Goal: Task Accomplishment & Management: Use online tool/utility

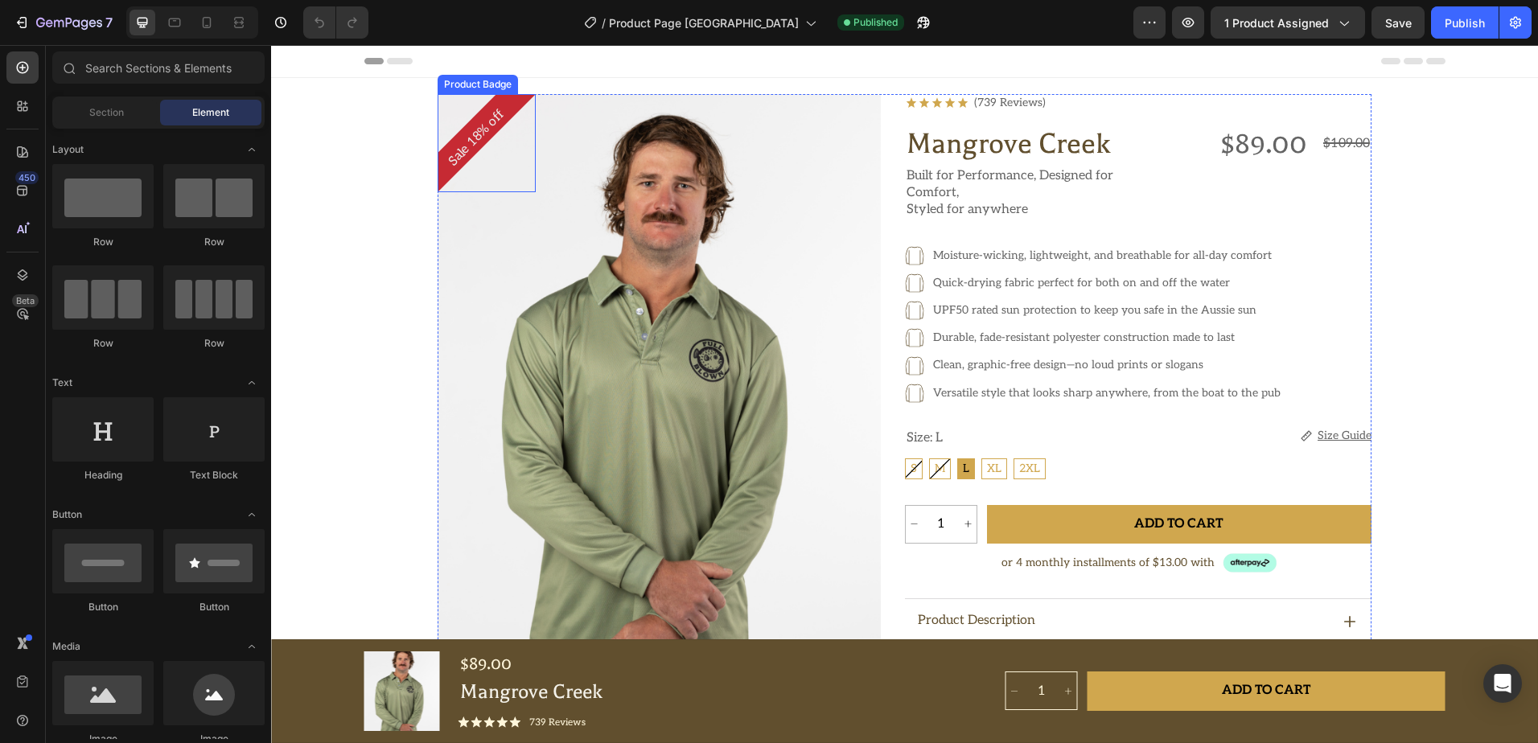
click at [463, 133] on pre "Sale 18% off" at bounding box center [476, 137] width 81 height 81
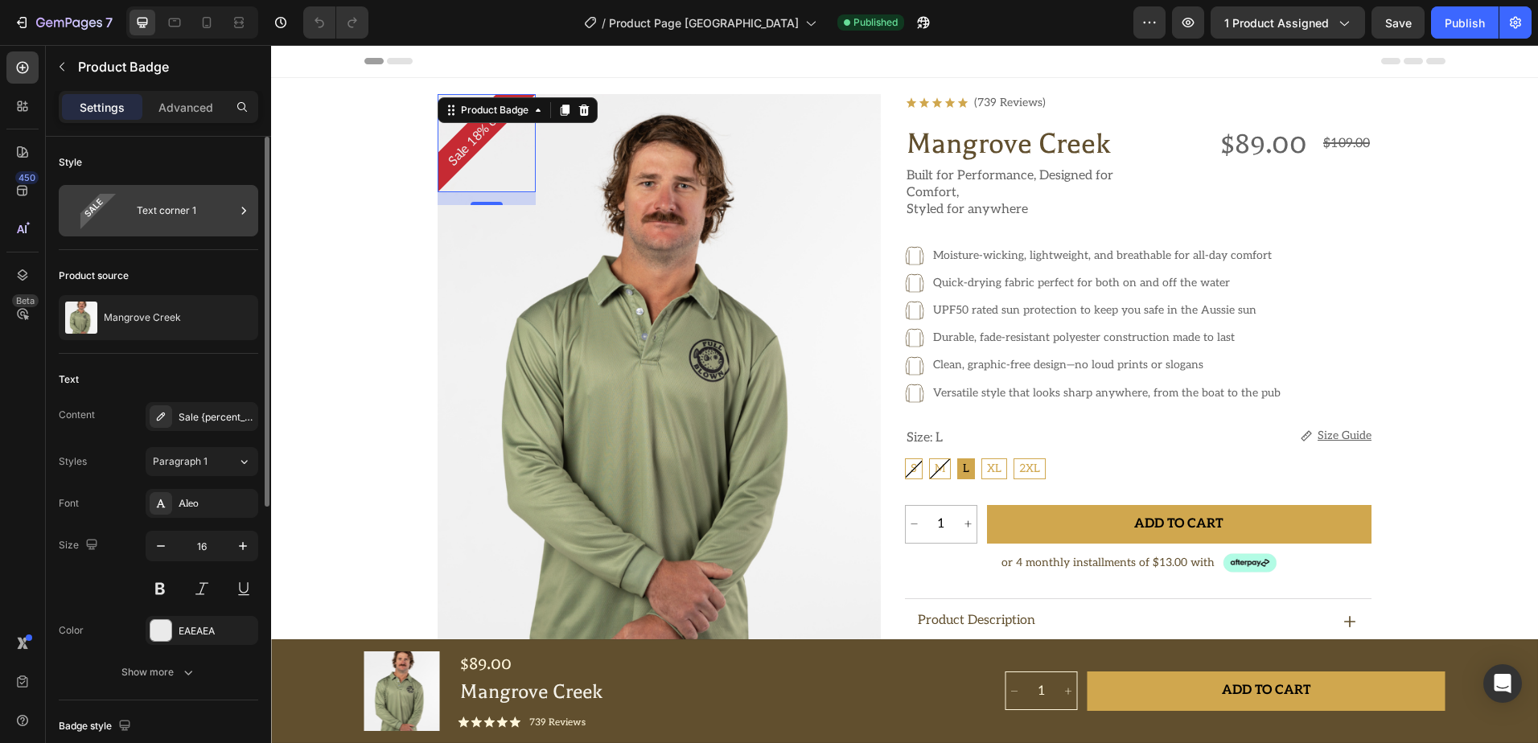
click at [239, 204] on icon at bounding box center [244, 211] width 16 height 16
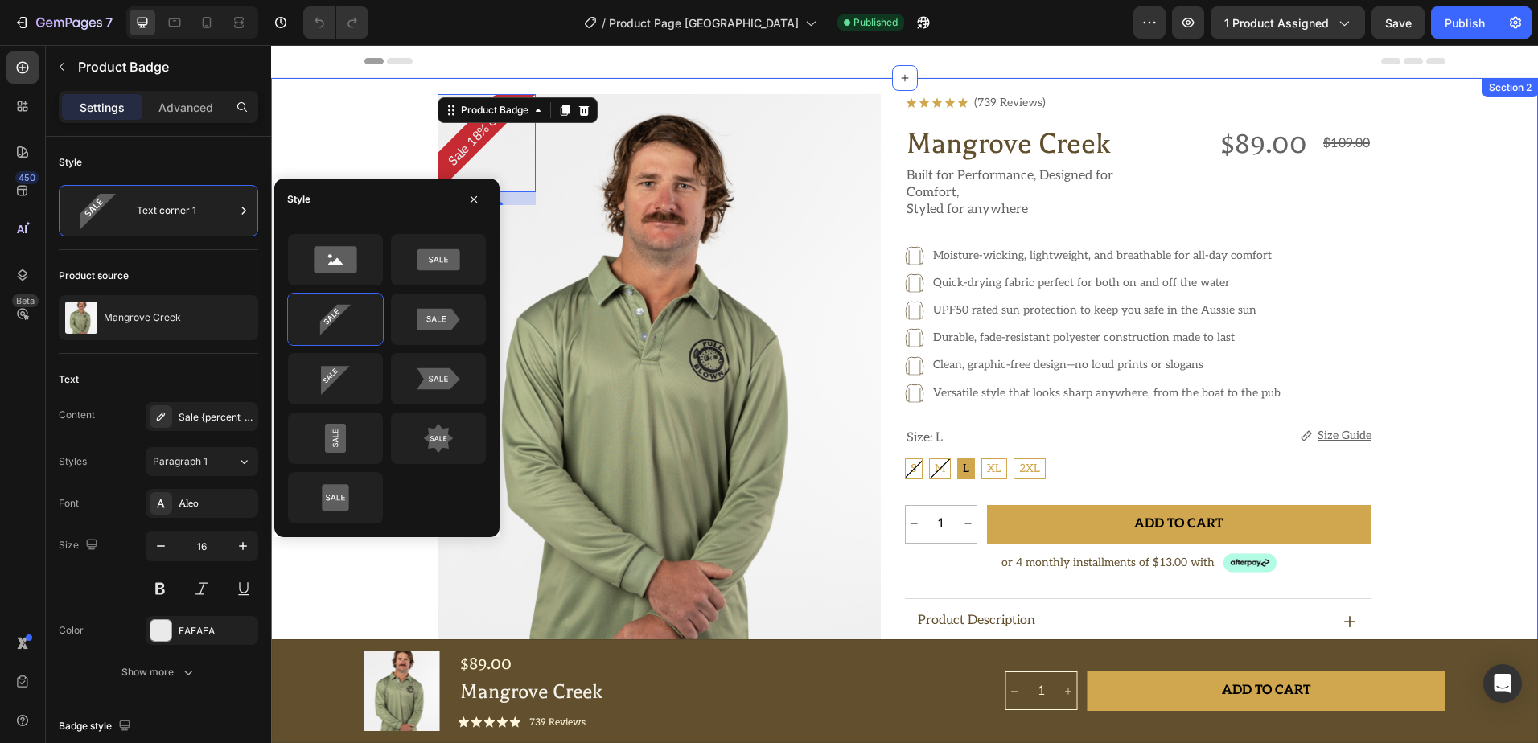
click at [361, 146] on div "Sale 18% off Product Badge 16 Product Images Icon Icon Icon Icon Icon Icon List…" at bounding box center [904, 698] width 1189 height 1209
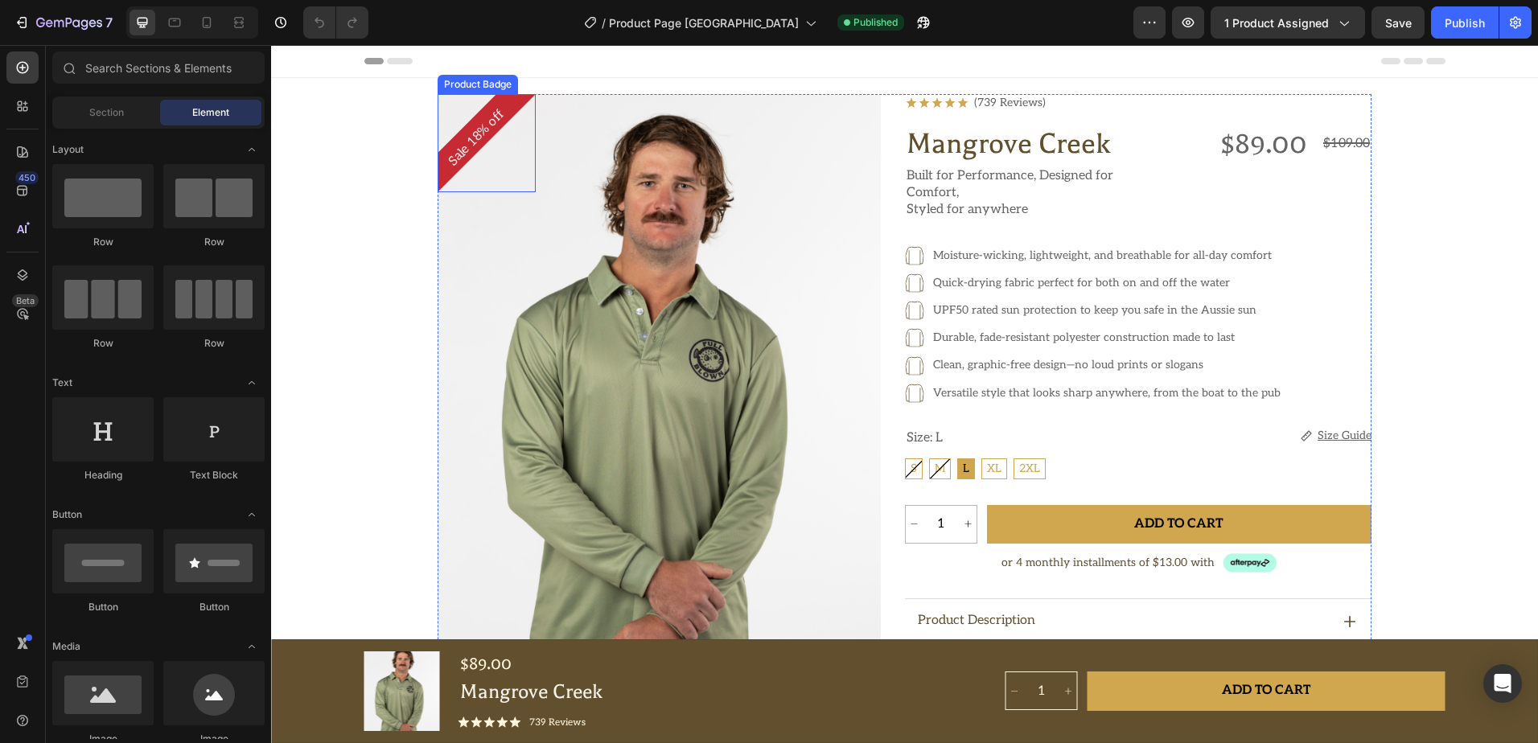
click at [482, 140] on div "Sale 18% off" at bounding box center [486, 143] width 98 height 98
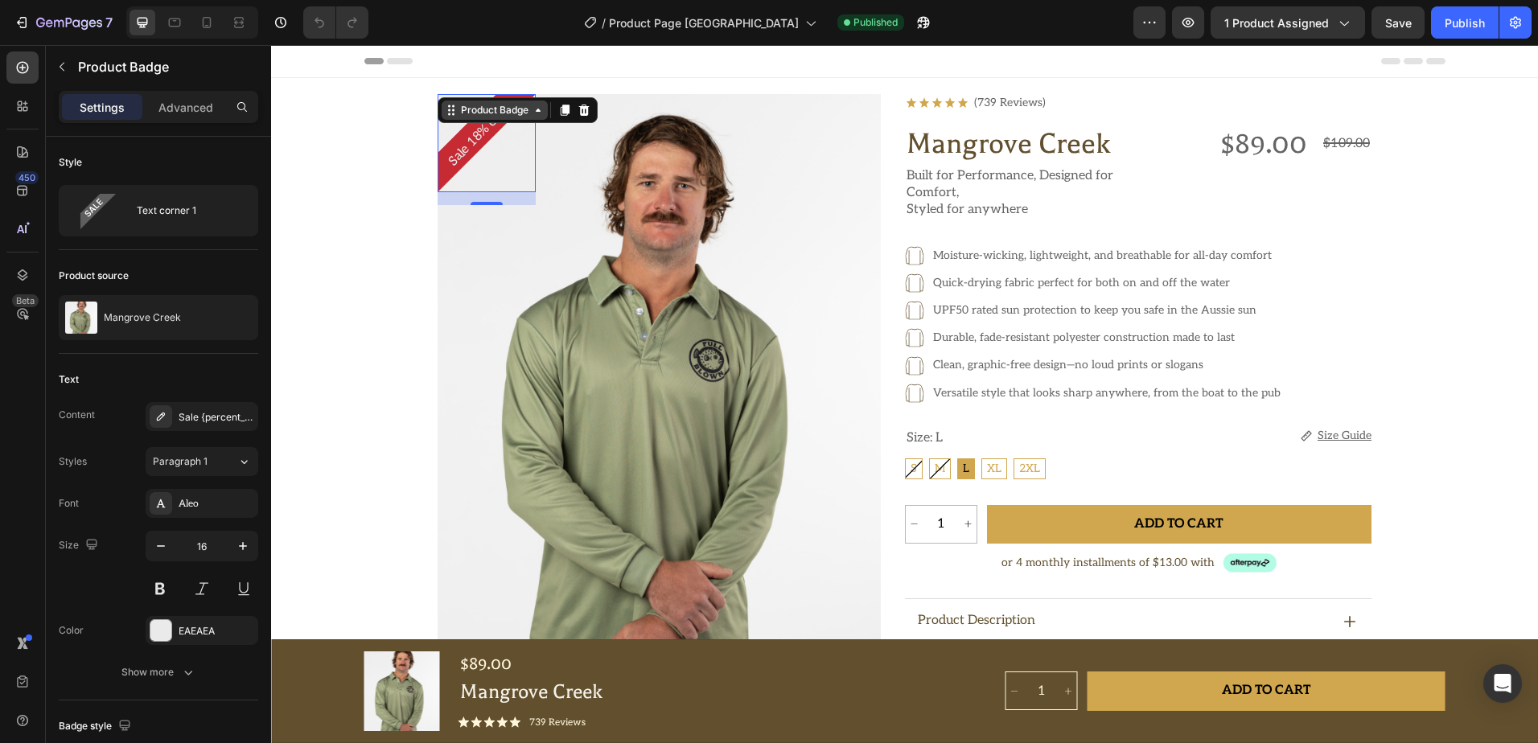
click at [535, 116] on icon at bounding box center [538, 110] width 13 height 13
click at [515, 154] on div "Sale 18% off" at bounding box center [486, 143] width 98 height 98
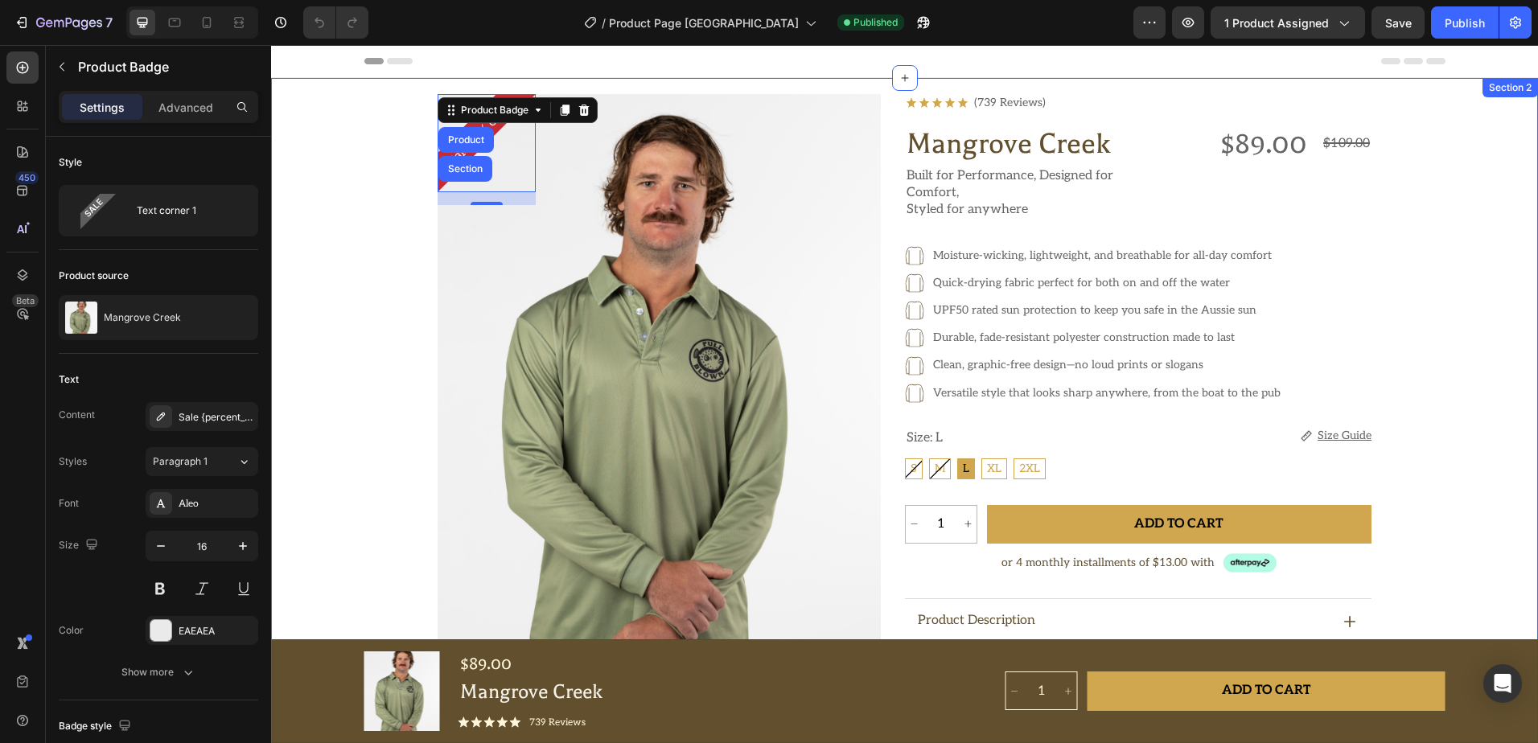
click at [371, 228] on div "Sale 18% off Product Badge Product Section 16 Product Images Icon Icon Icon Ico…" at bounding box center [904, 698] width 1189 height 1209
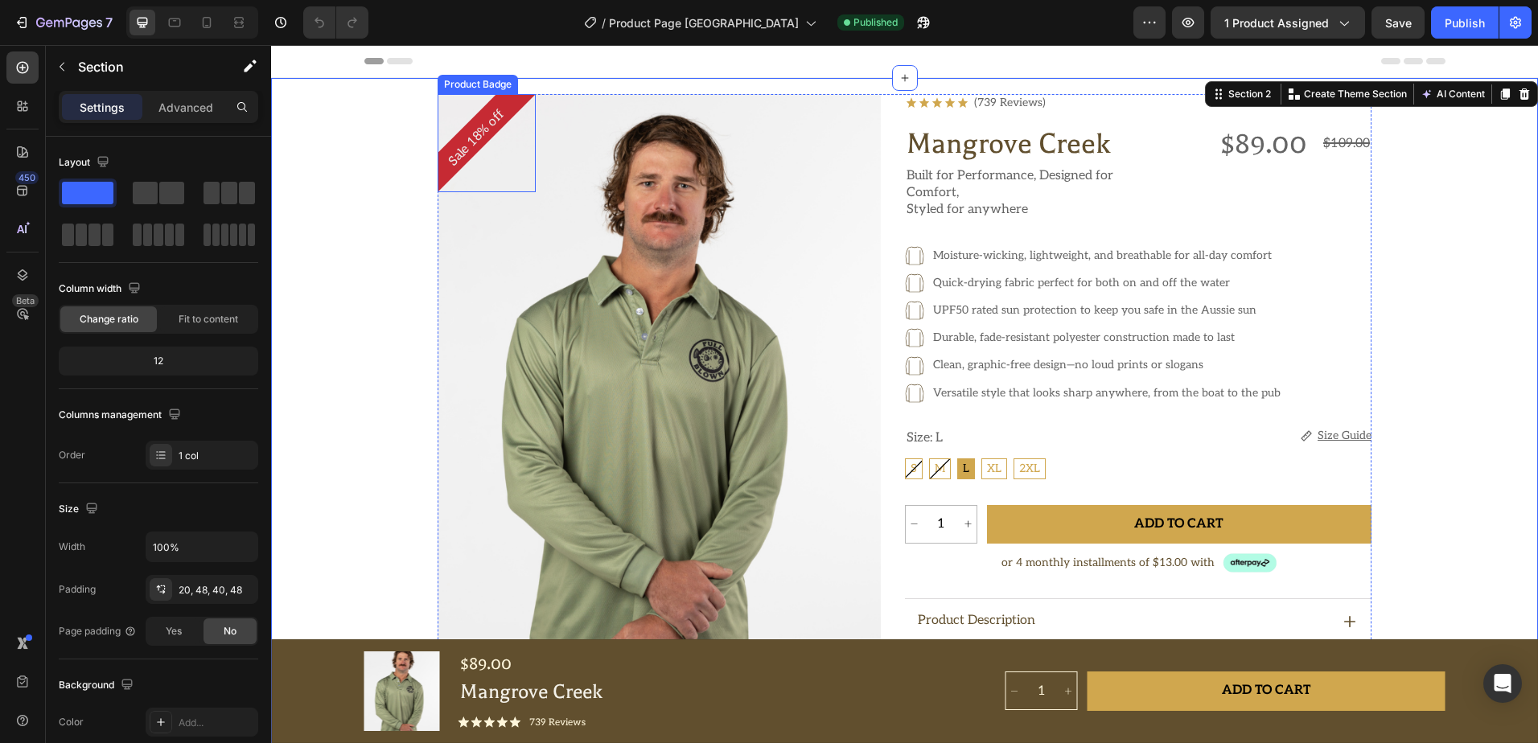
click at [465, 146] on pre "Sale 18% off" at bounding box center [476, 137] width 81 height 81
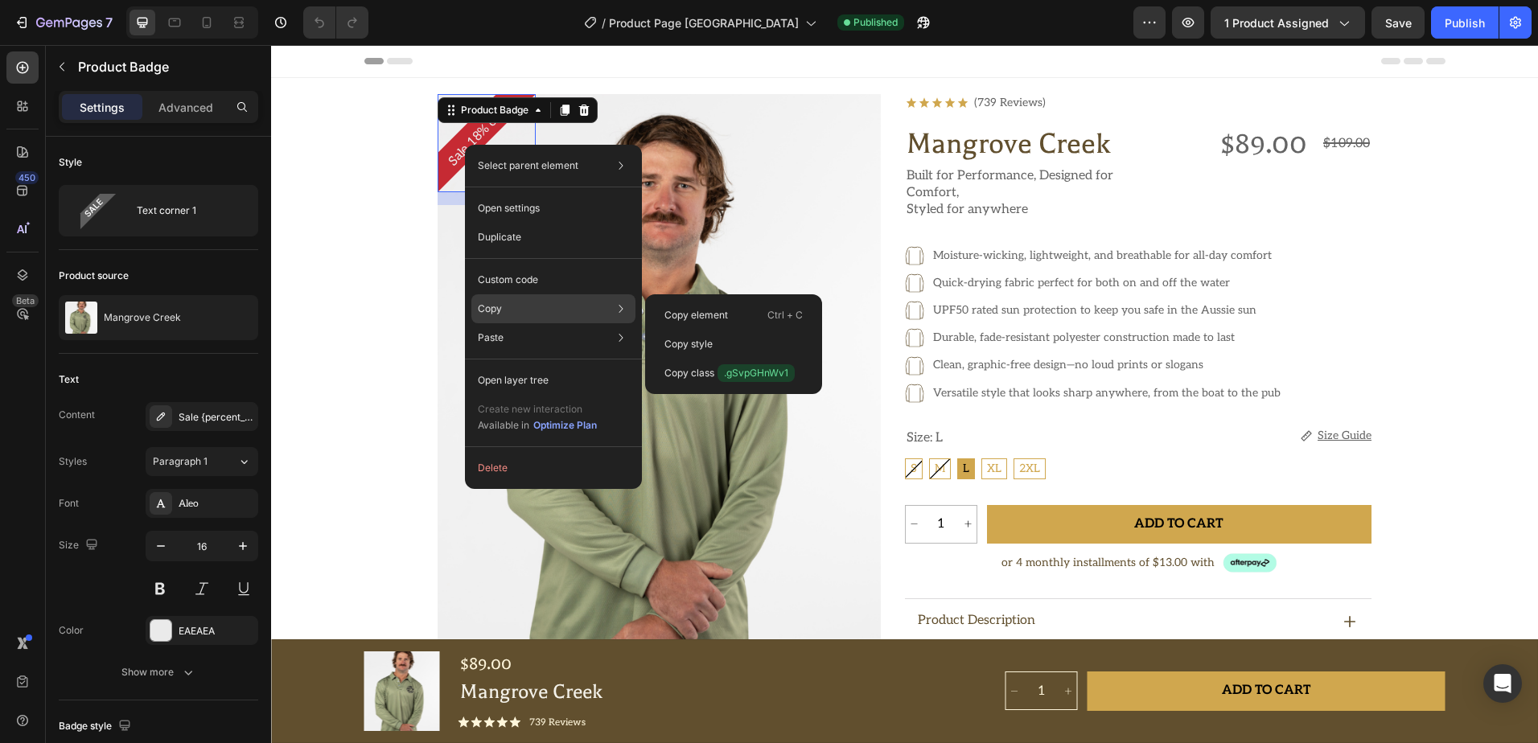
click at [526, 302] on div "Copy Copy element Ctrl + C Copy style Copy class .gSvpGHnWv1" at bounding box center [553, 308] width 164 height 29
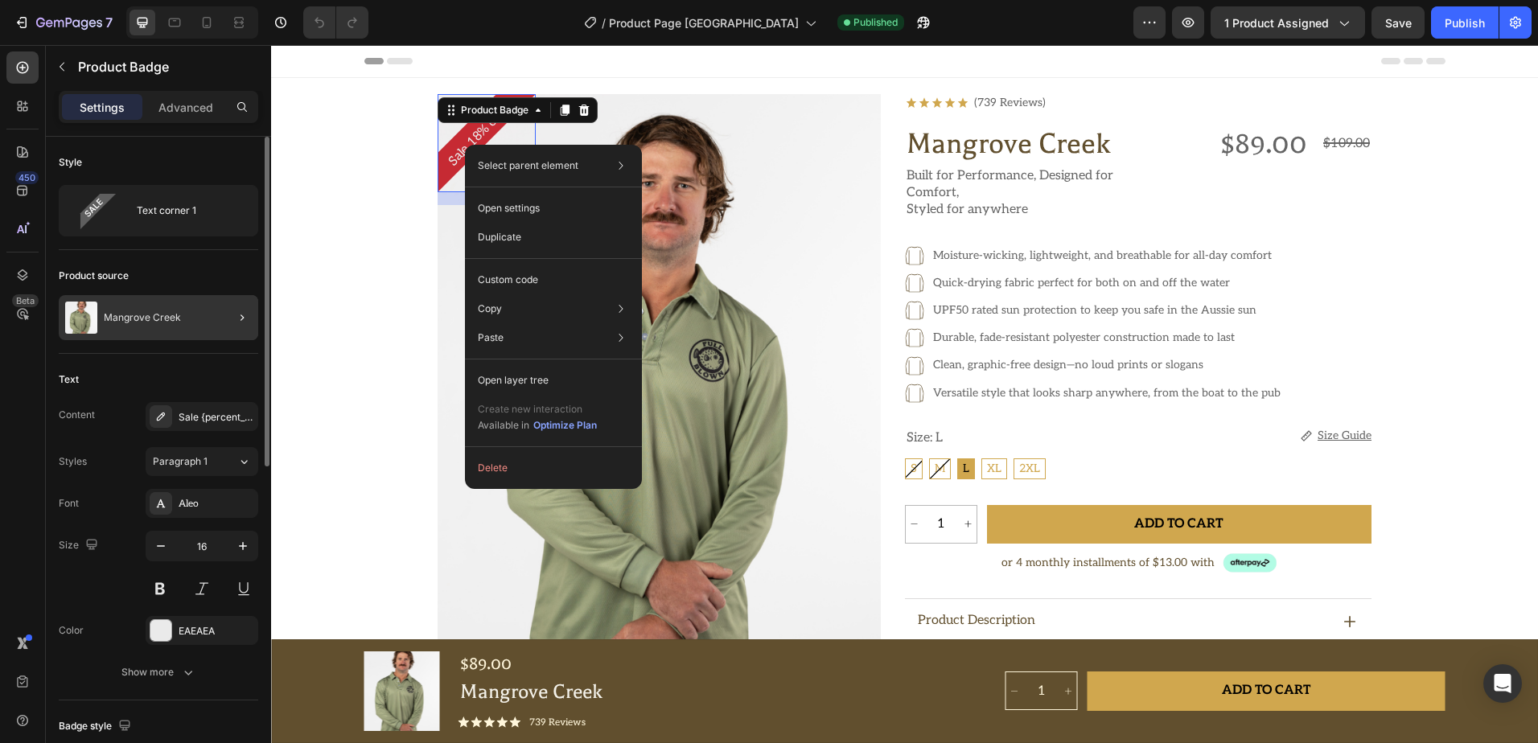
click at [254, 311] on div at bounding box center [235, 317] width 45 height 45
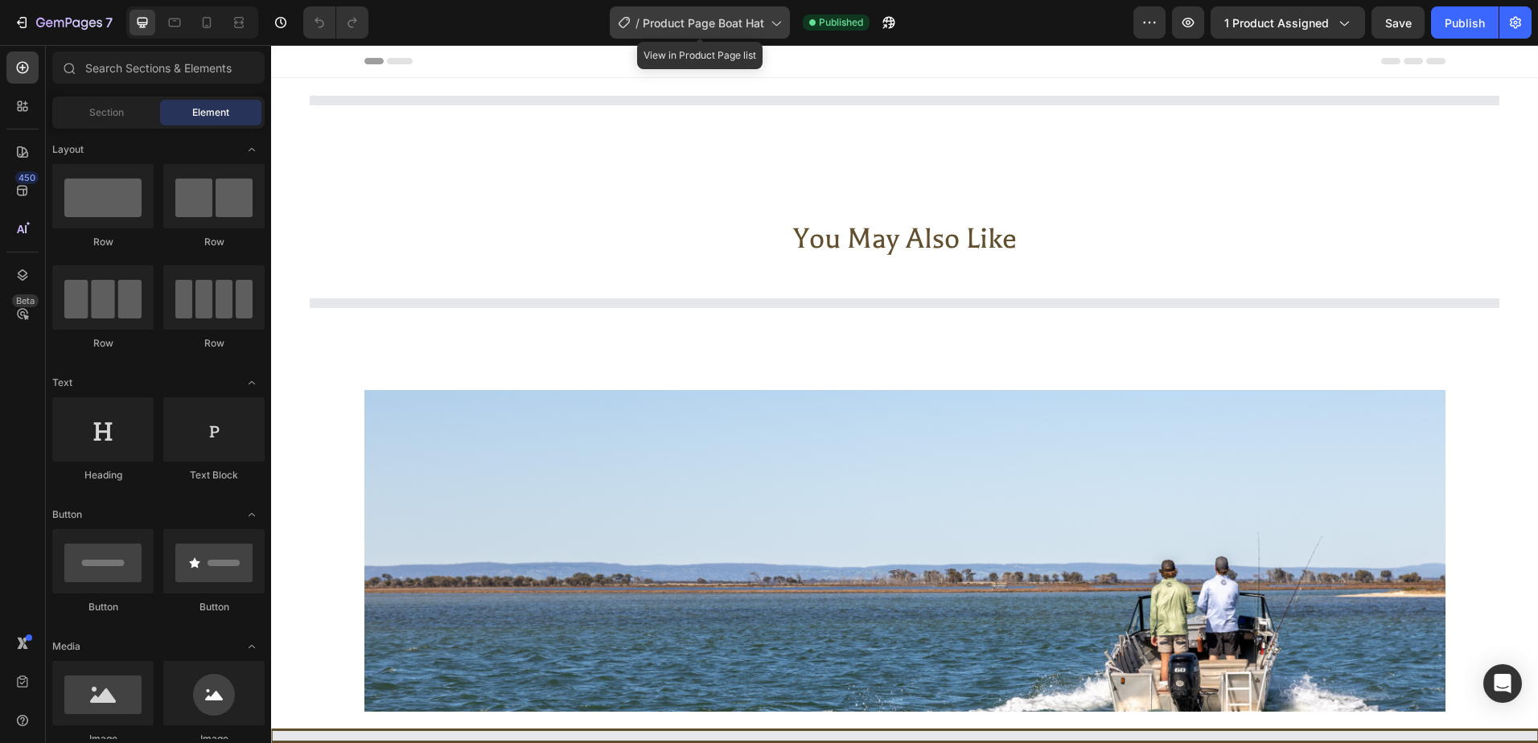
click at [778, 20] on icon at bounding box center [775, 22] width 16 height 16
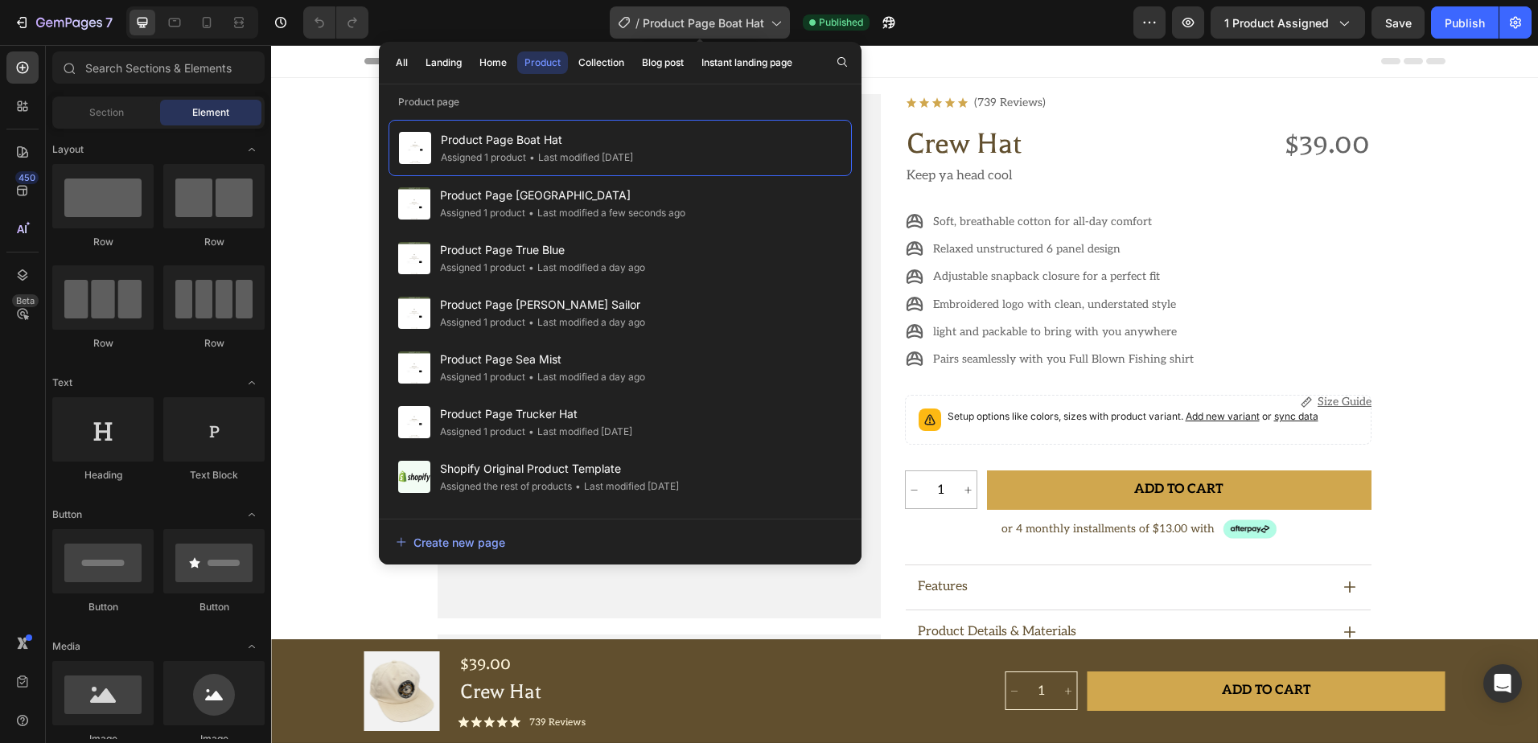
click at [778, 21] on icon at bounding box center [775, 22] width 16 height 16
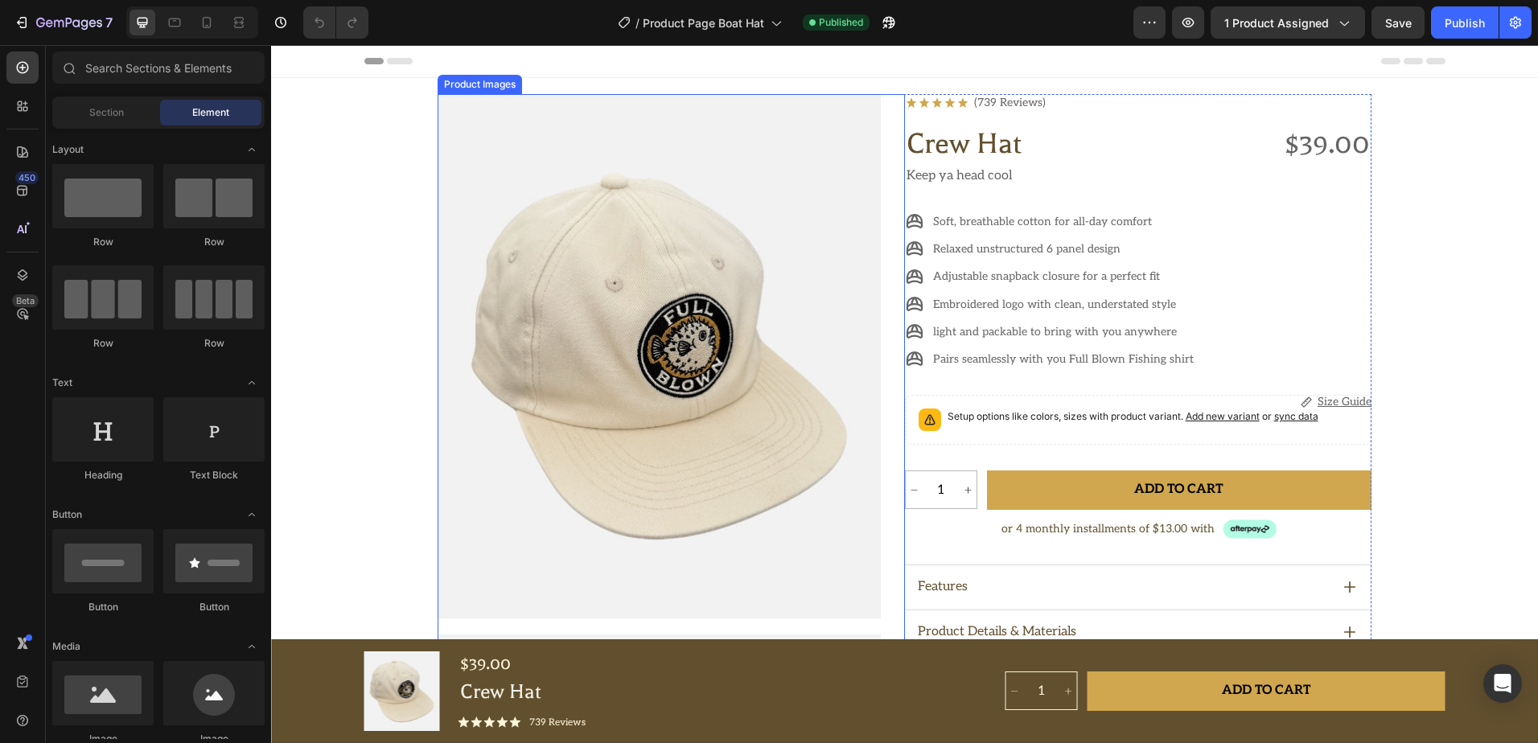
click at [495, 133] on div at bounding box center [658, 356] width 443 height 524
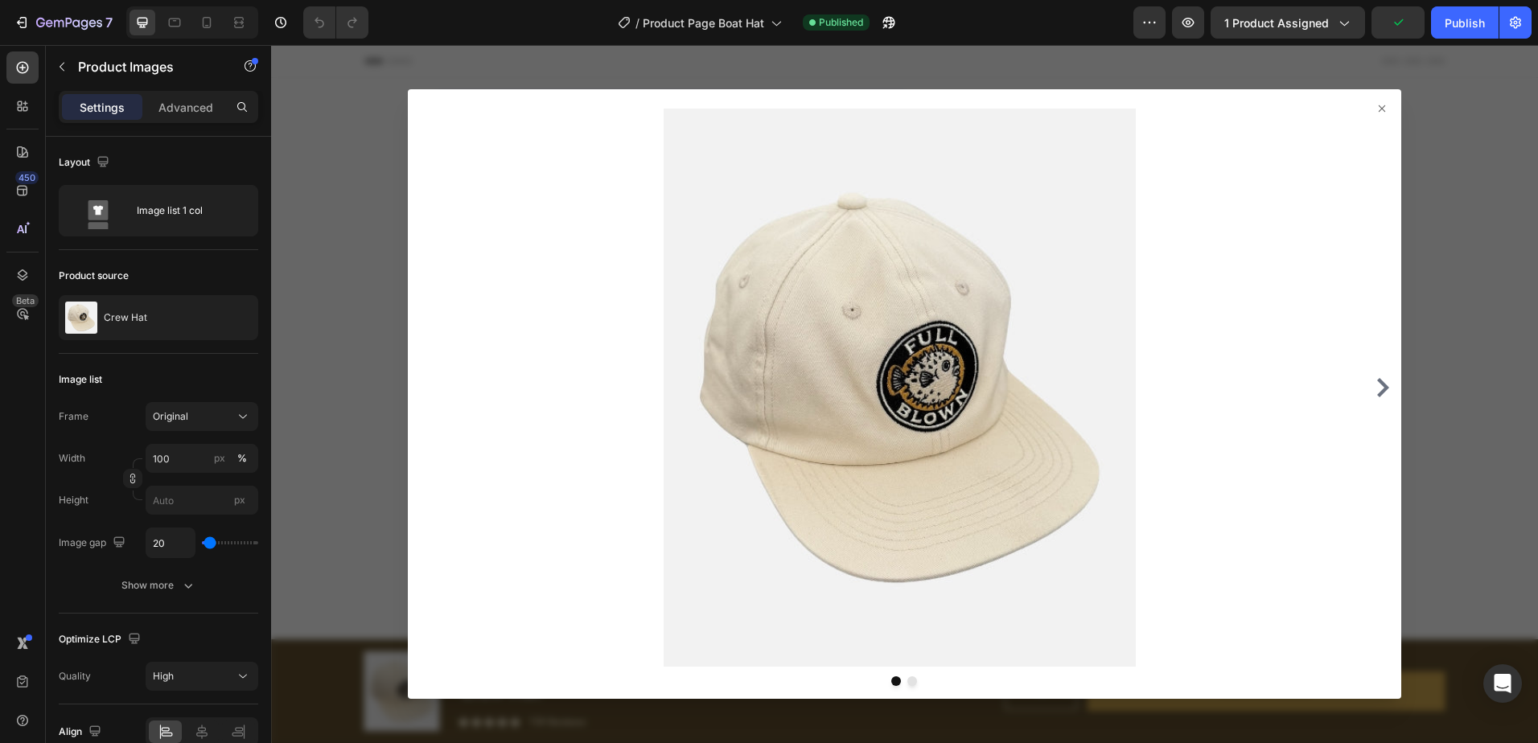
click at [1375, 106] on icon at bounding box center [1381, 108] width 13 height 13
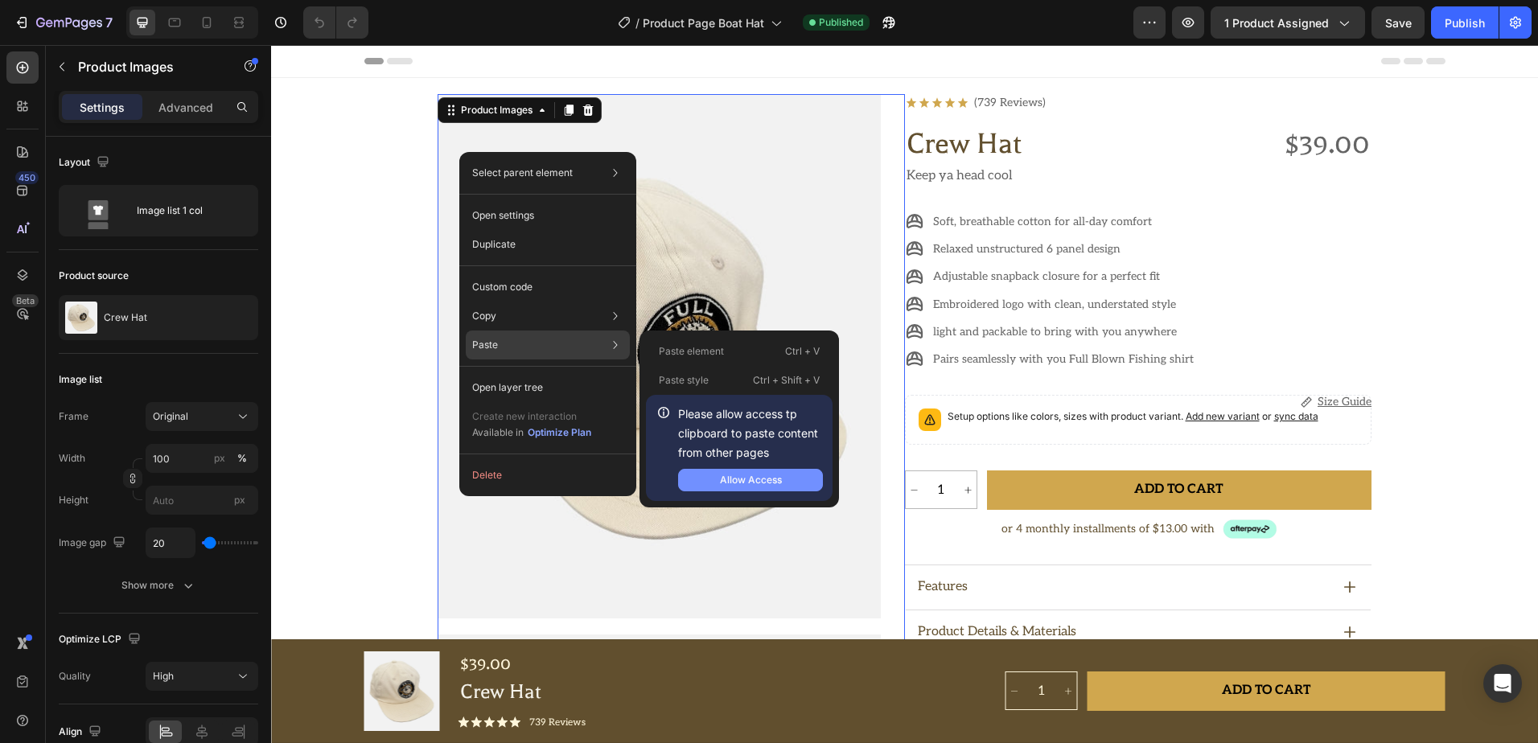
click at [749, 474] on div "Allow Access" at bounding box center [751, 480] width 62 height 14
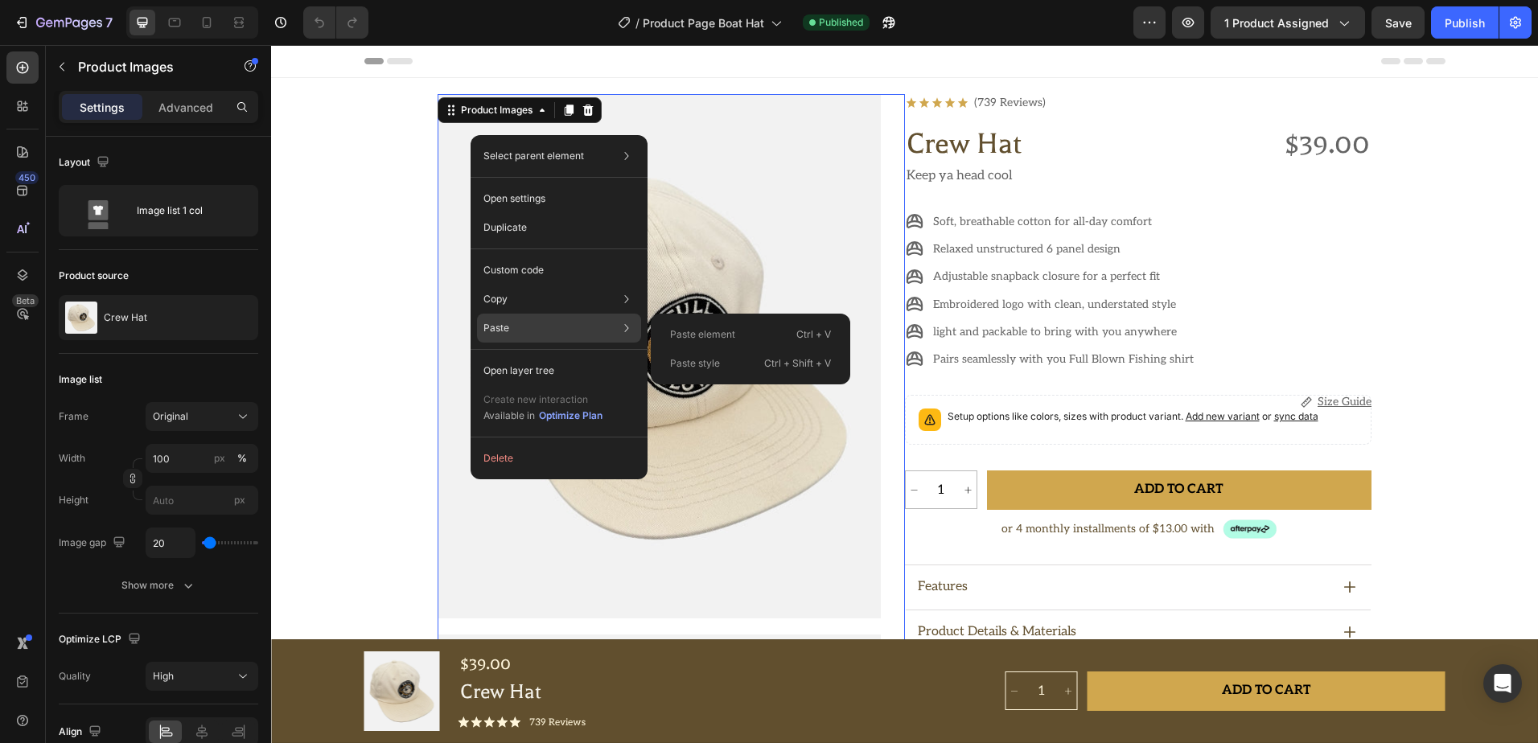
click at [518, 318] on div "Paste Paste element Ctrl + V Paste style Ctrl + Shift + V" at bounding box center [559, 328] width 164 height 29
click at [557, 328] on div "Paste Paste element Ctrl + V Paste style Ctrl + Shift + V" at bounding box center [559, 328] width 164 height 29
click at [713, 339] on p "Paste element" at bounding box center [702, 334] width 65 height 14
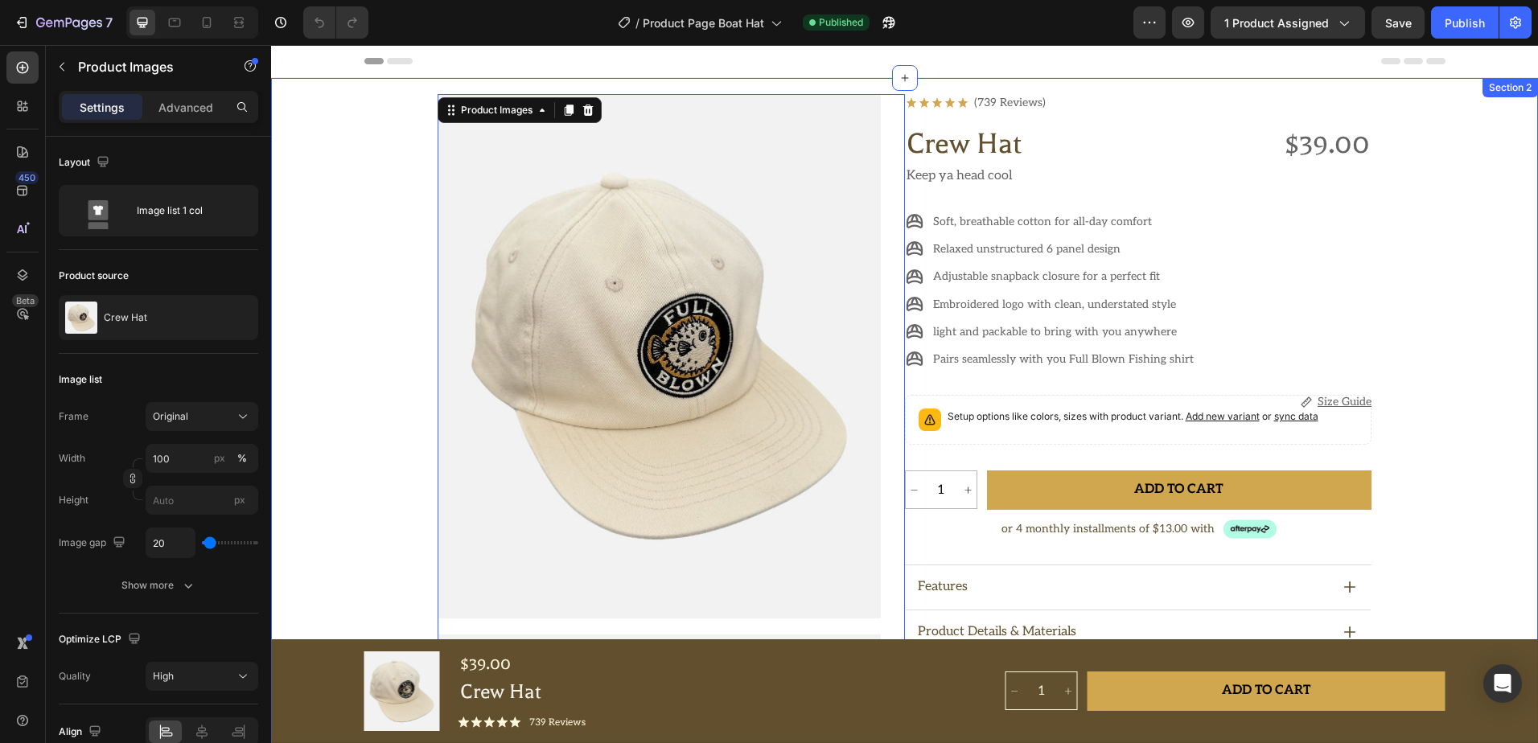
click at [362, 153] on div "Product Images 0 Icon Icon Icon Icon Icon Icon List (739 Reviews) Text Block Ro…" at bounding box center [904, 626] width 1189 height 1065
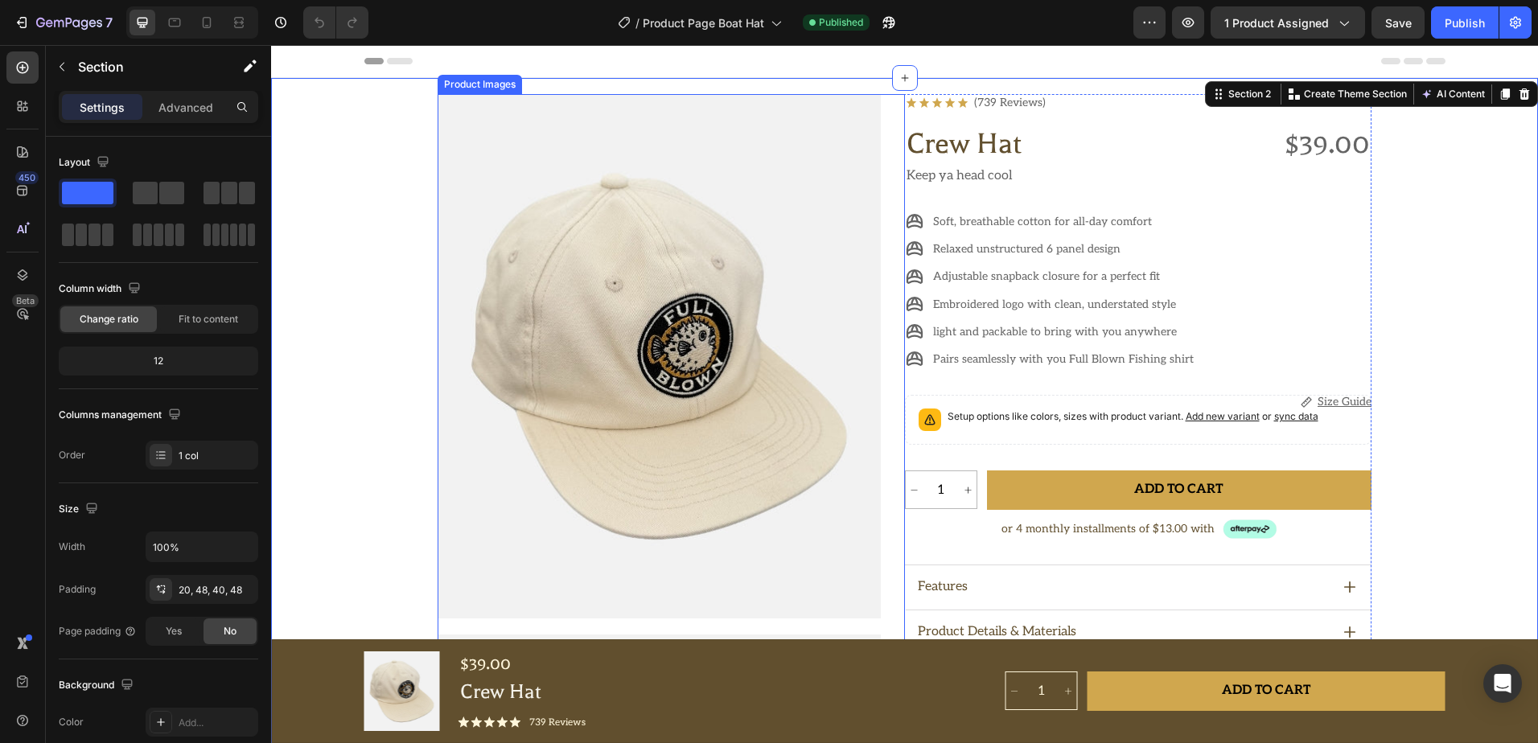
click at [548, 178] on div at bounding box center [658, 356] width 443 height 524
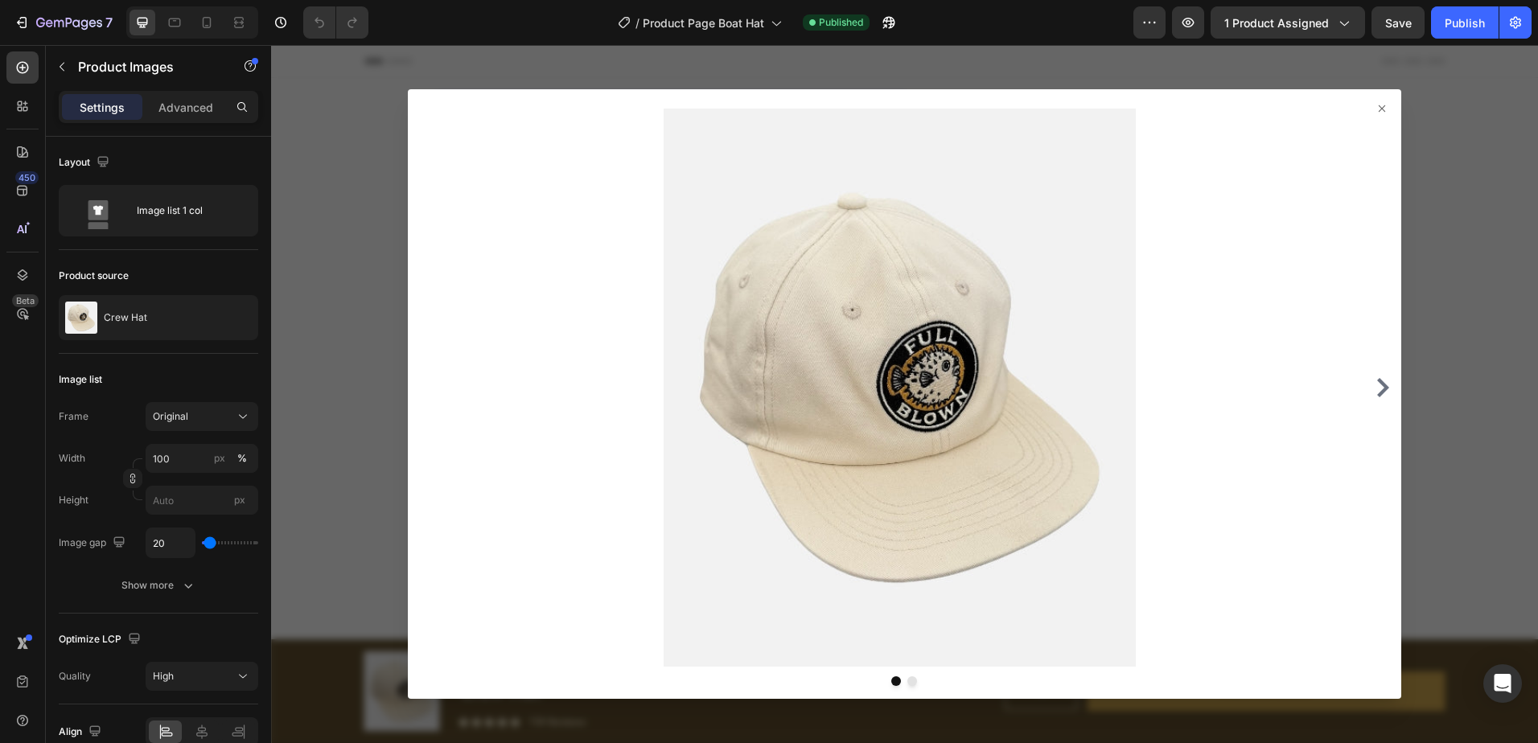
click at [1365, 115] on div at bounding box center [904, 394] width 992 height 610
click at [1375, 109] on icon at bounding box center [1381, 108] width 13 height 13
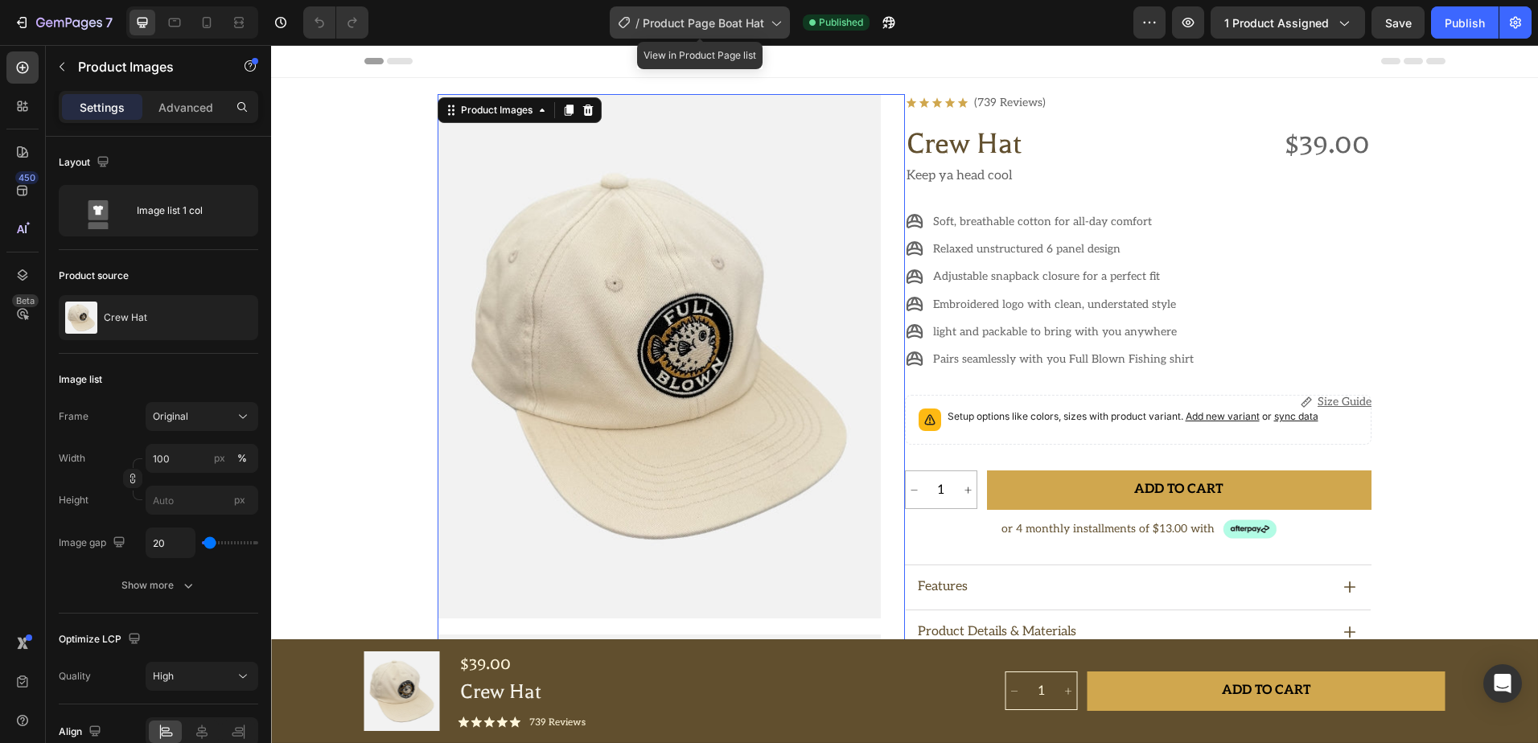
click at [622, 21] on icon at bounding box center [623, 22] width 11 height 11
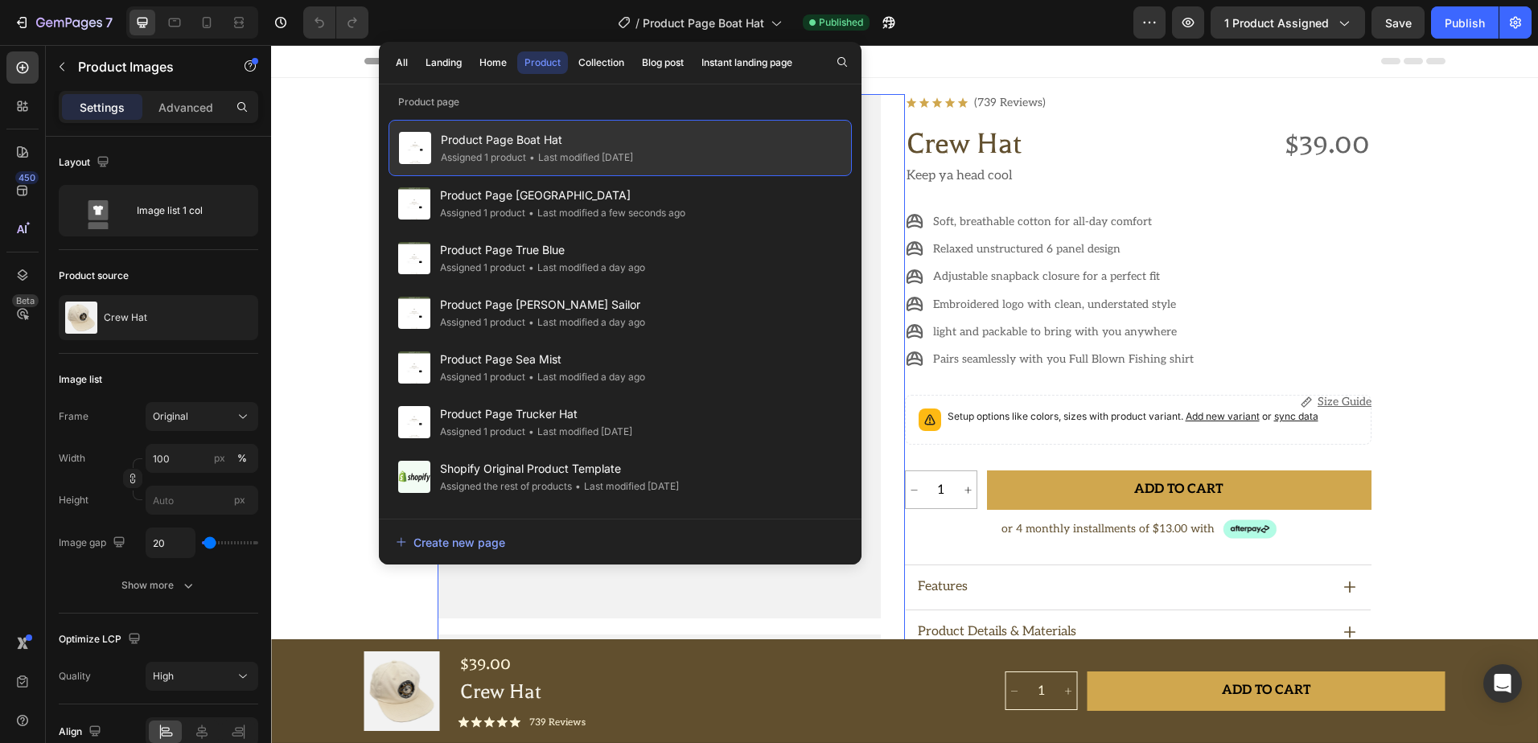
click at [480, 136] on span "Product Page Boat Hat" at bounding box center [537, 139] width 192 height 19
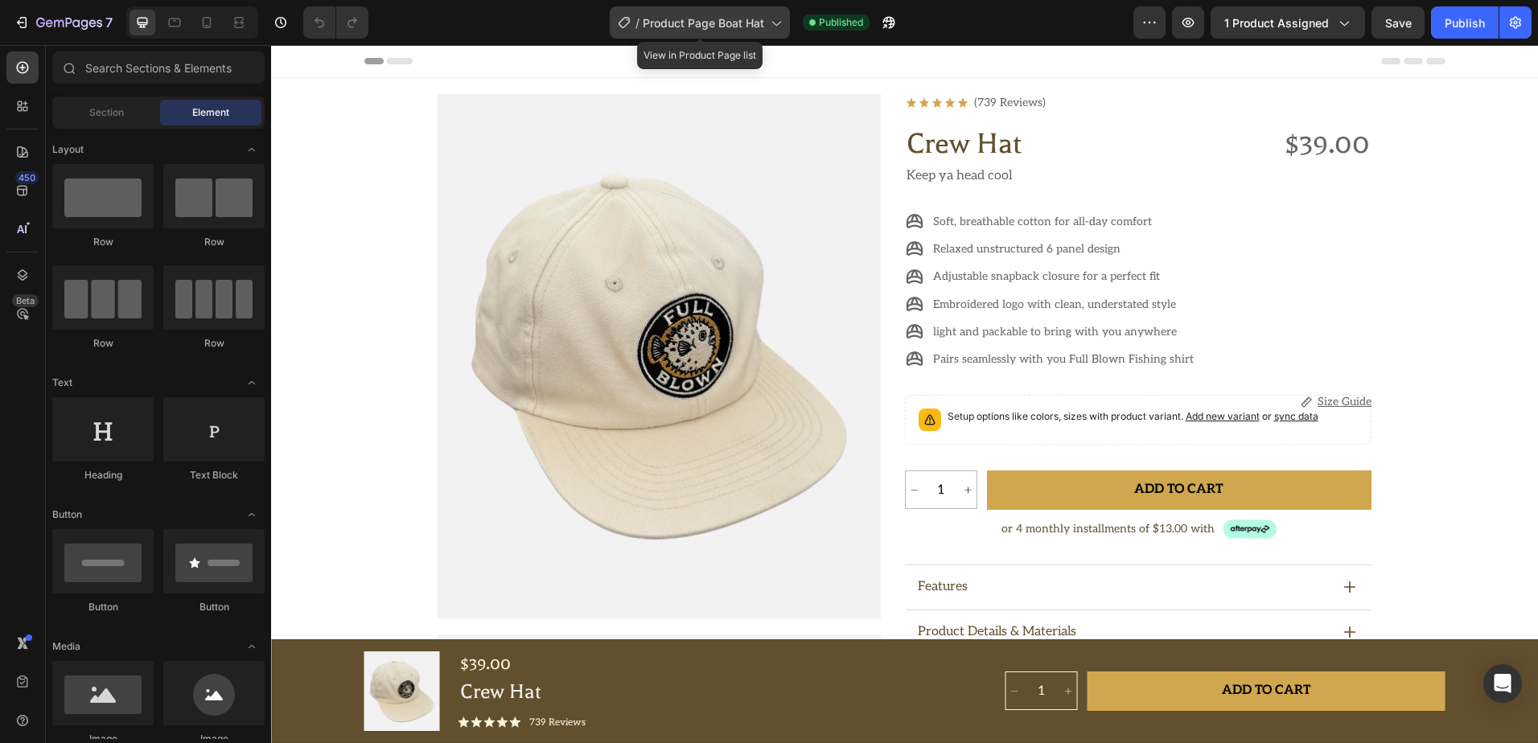
click at [781, 12] on div "/ Product Page Boat Hat" at bounding box center [700, 22] width 180 height 32
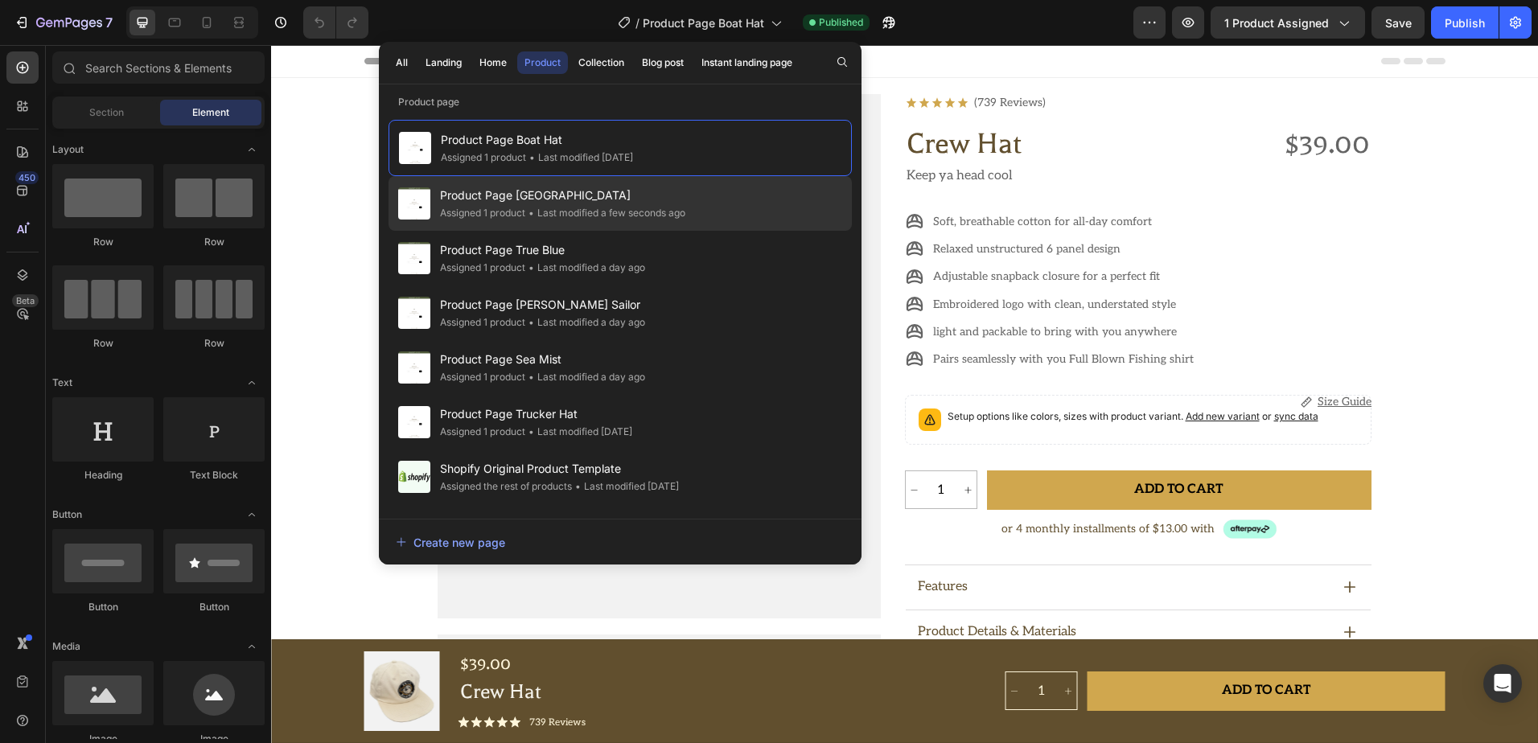
click at [610, 207] on div "• Last modified a few seconds ago" at bounding box center [605, 213] width 160 height 16
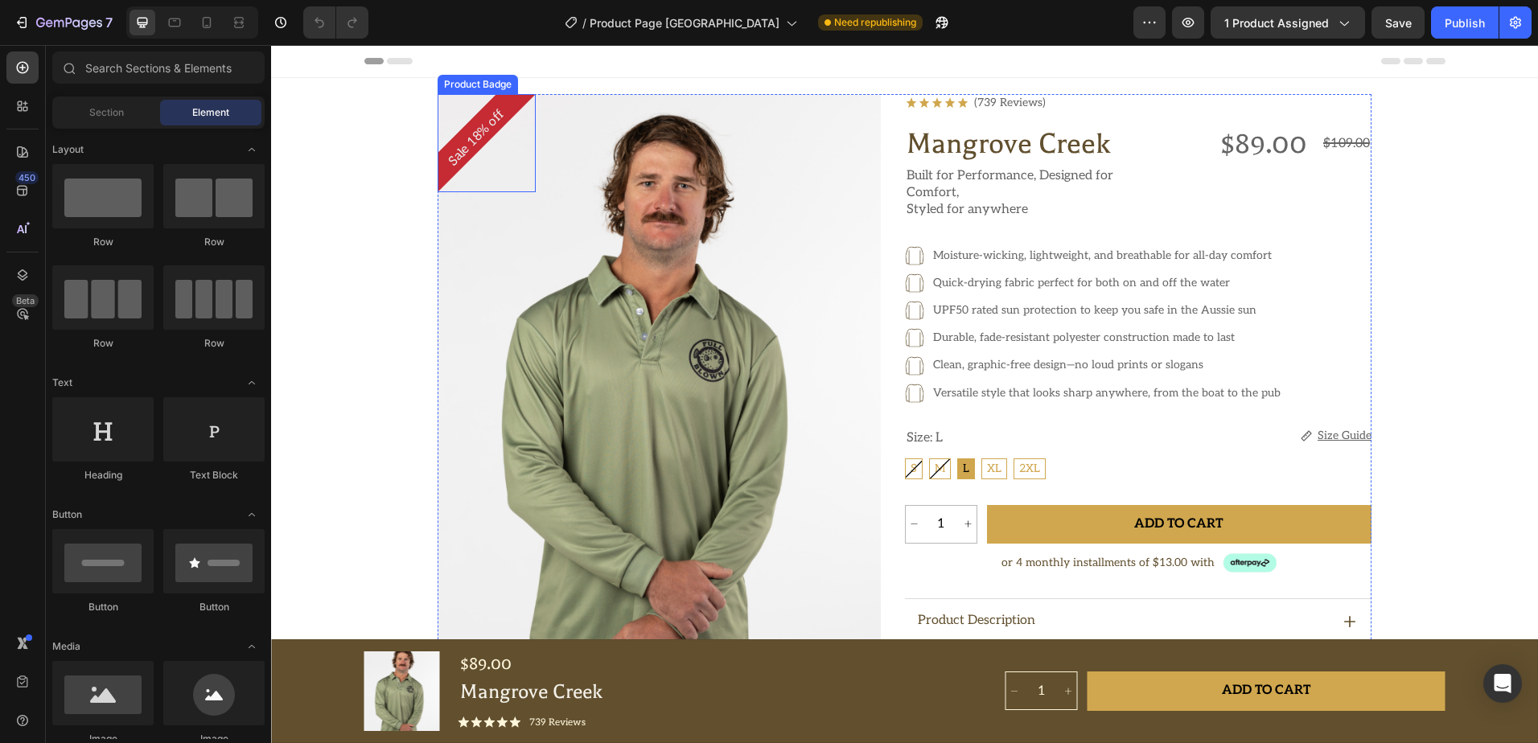
click at [491, 84] on div "Sale 18% off Product Badge Product Images Icon Icon Icon Icon Icon Icon List (7…" at bounding box center [904, 707] width 1267 height 1258
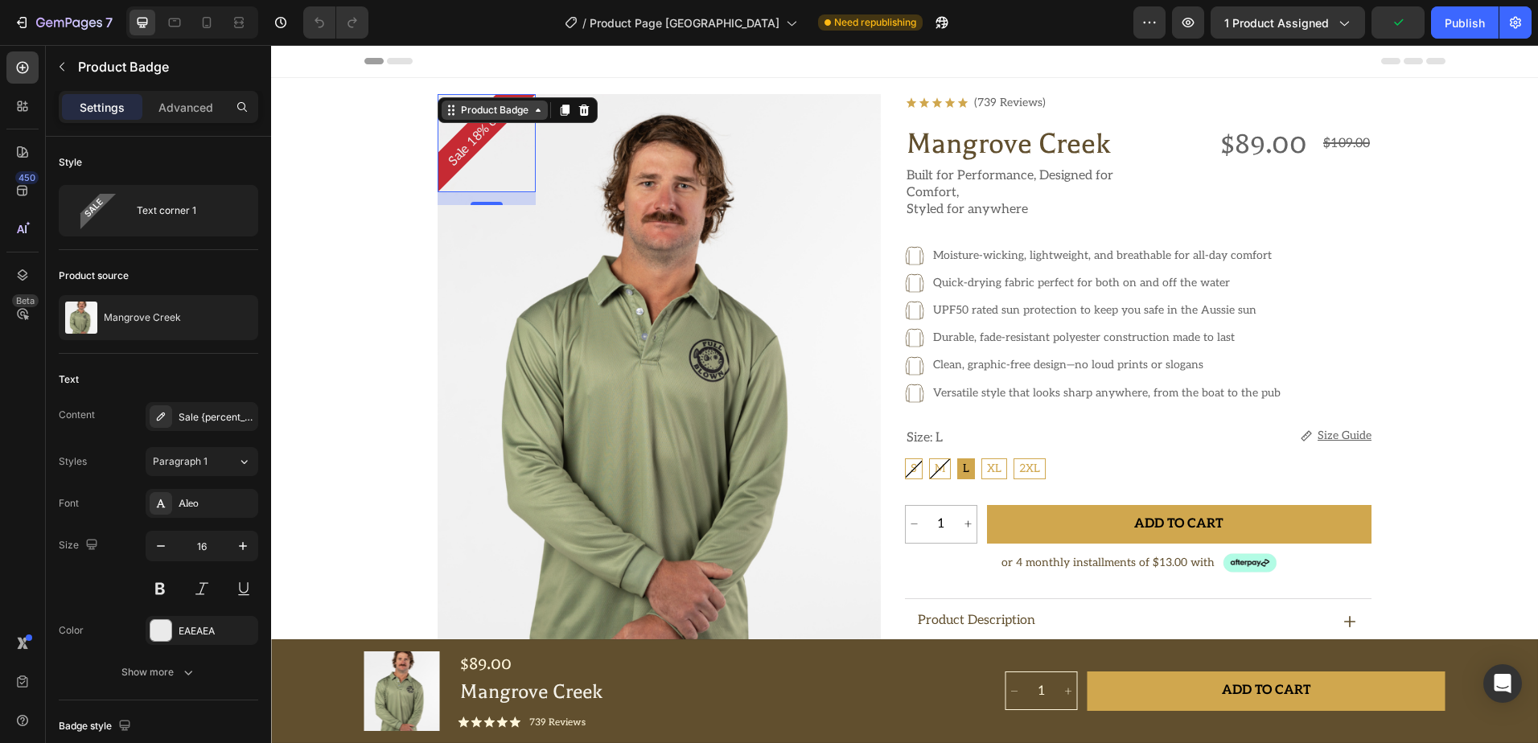
click at [445, 112] on icon at bounding box center [451, 110] width 13 height 13
click at [499, 154] on div "Sale 18% off" at bounding box center [486, 143] width 98 height 98
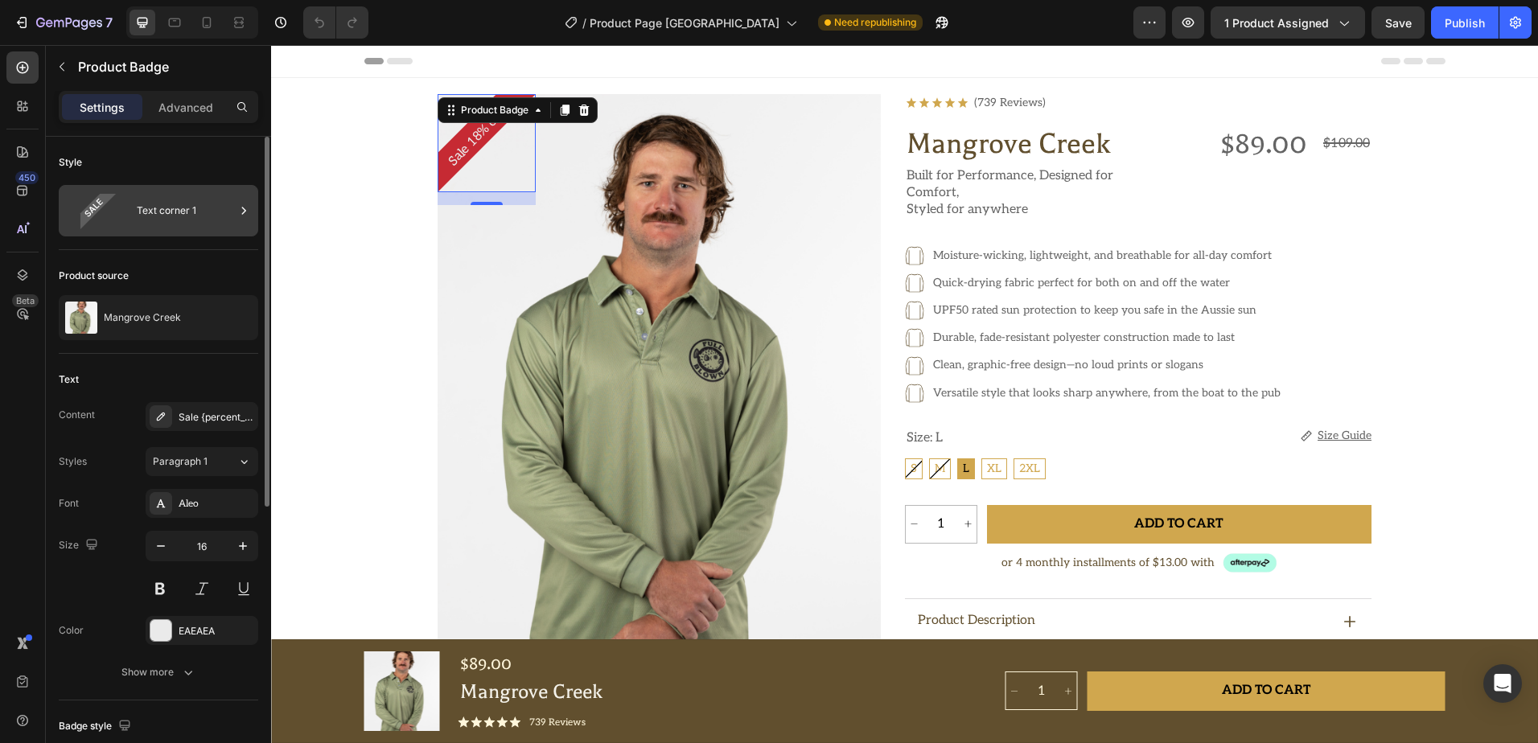
click at [162, 208] on div "Text corner 1" at bounding box center [186, 210] width 98 height 37
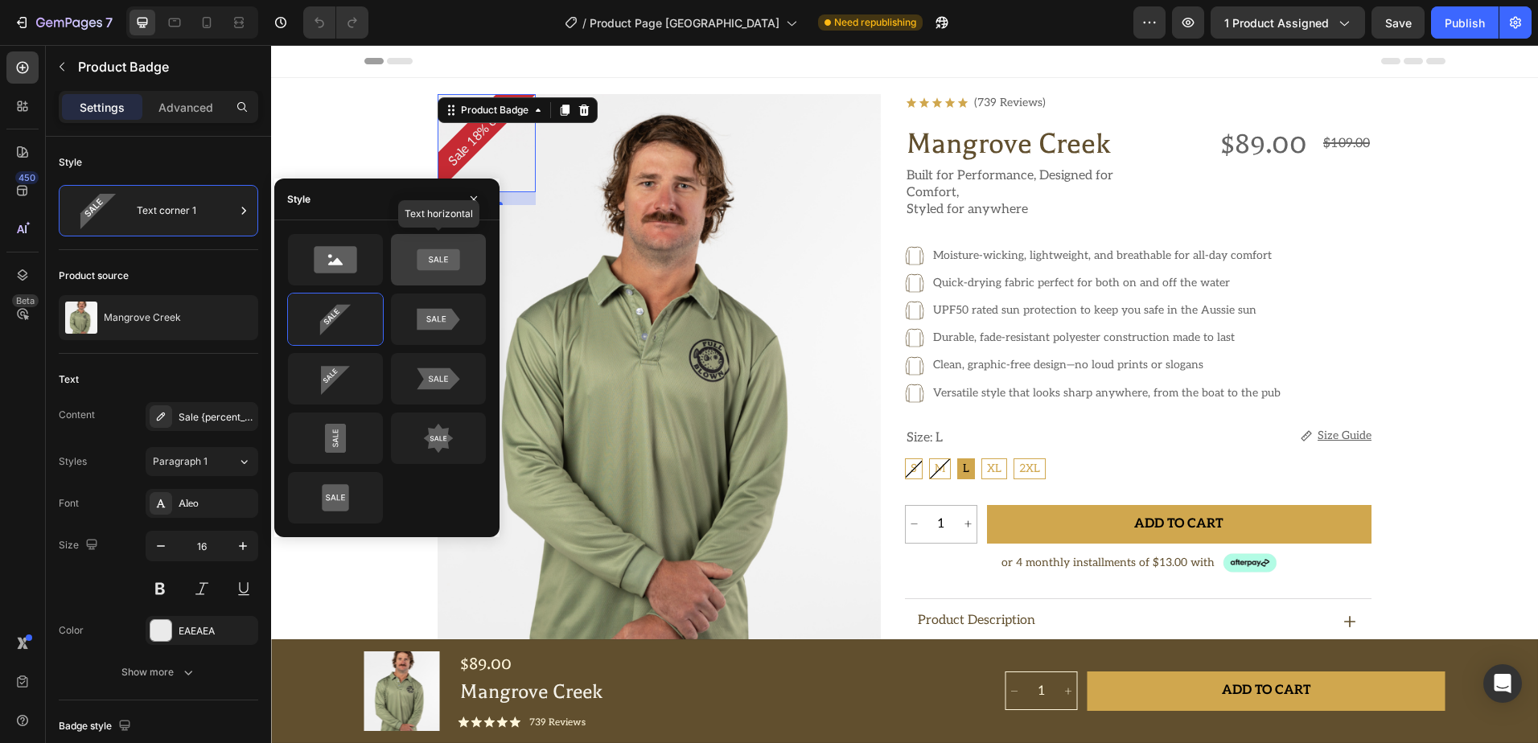
click at [419, 251] on icon at bounding box center [438, 260] width 43 height 22
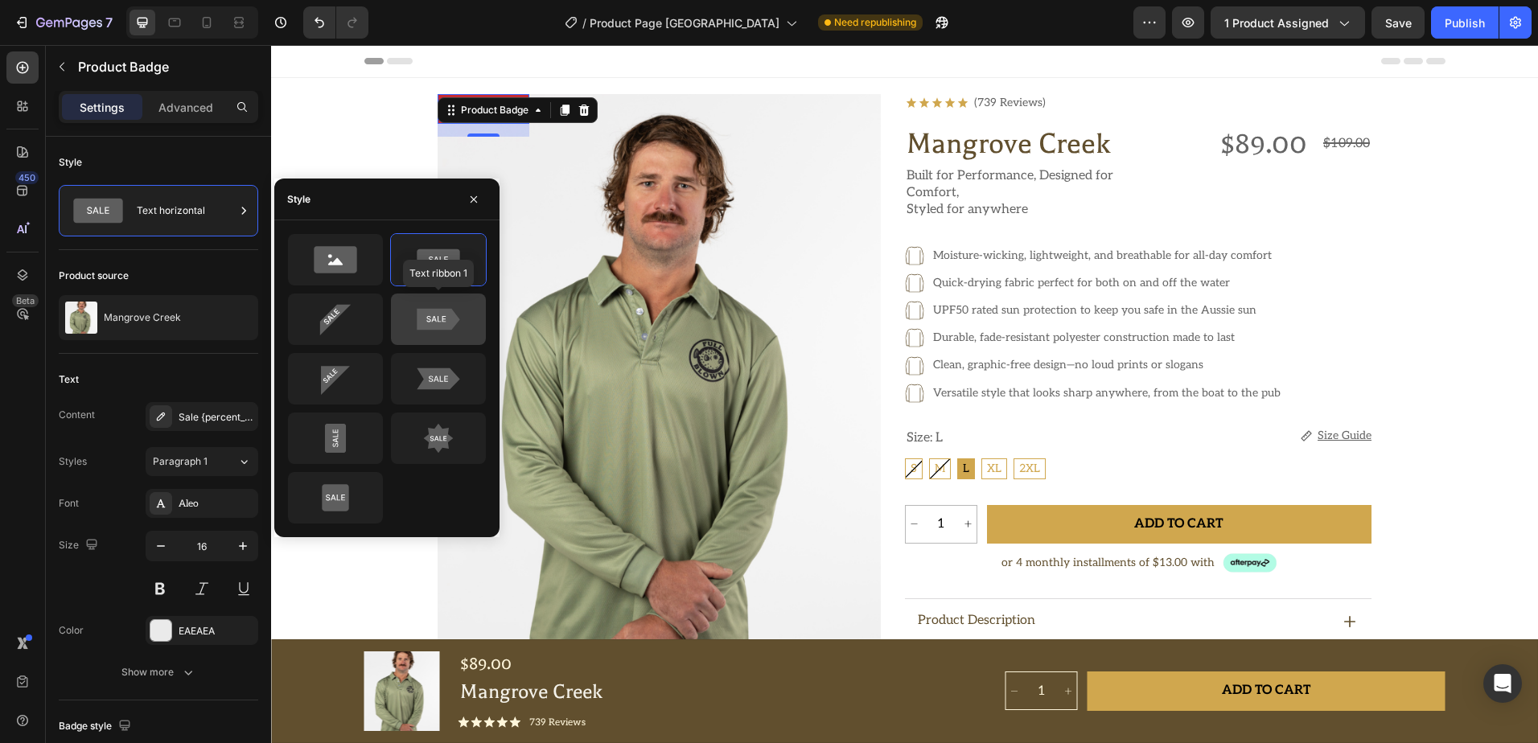
click at [430, 333] on icon at bounding box center [438, 319] width 76 height 32
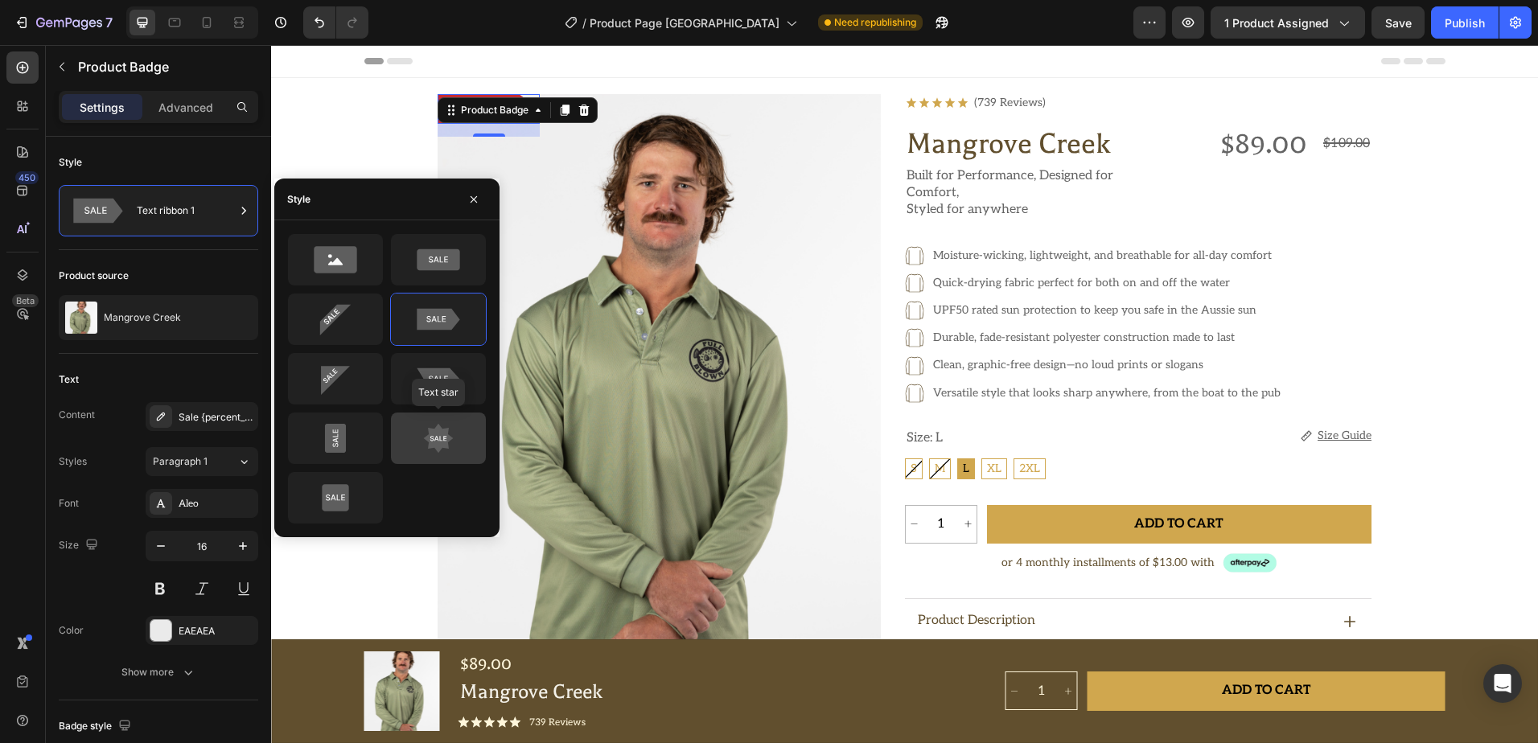
click at [429, 425] on icon at bounding box center [438, 438] width 76 height 32
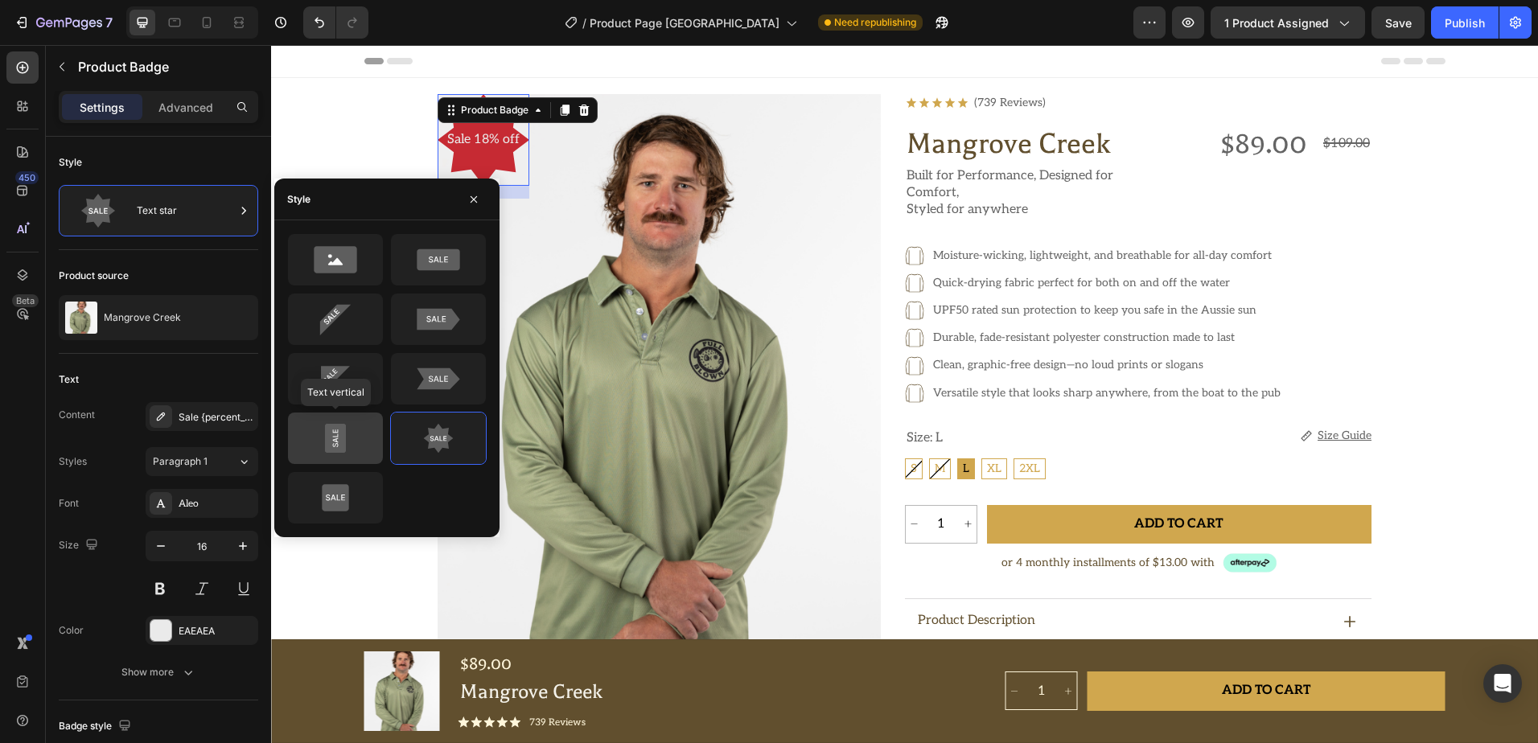
click at [342, 429] on icon at bounding box center [336, 439] width 22 height 30
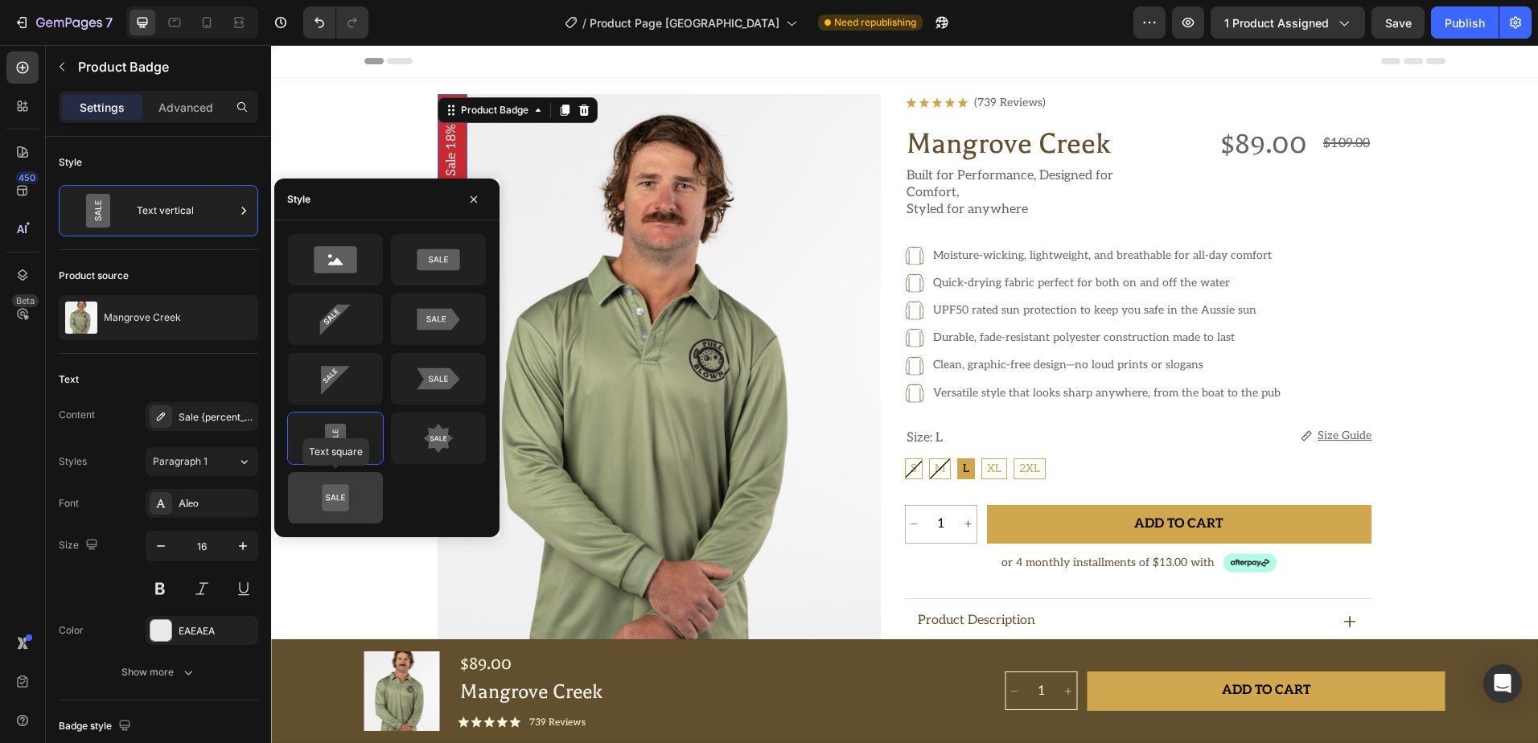
click at [331, 483] on icon at bounding box center [336, 498] width 76 height 32
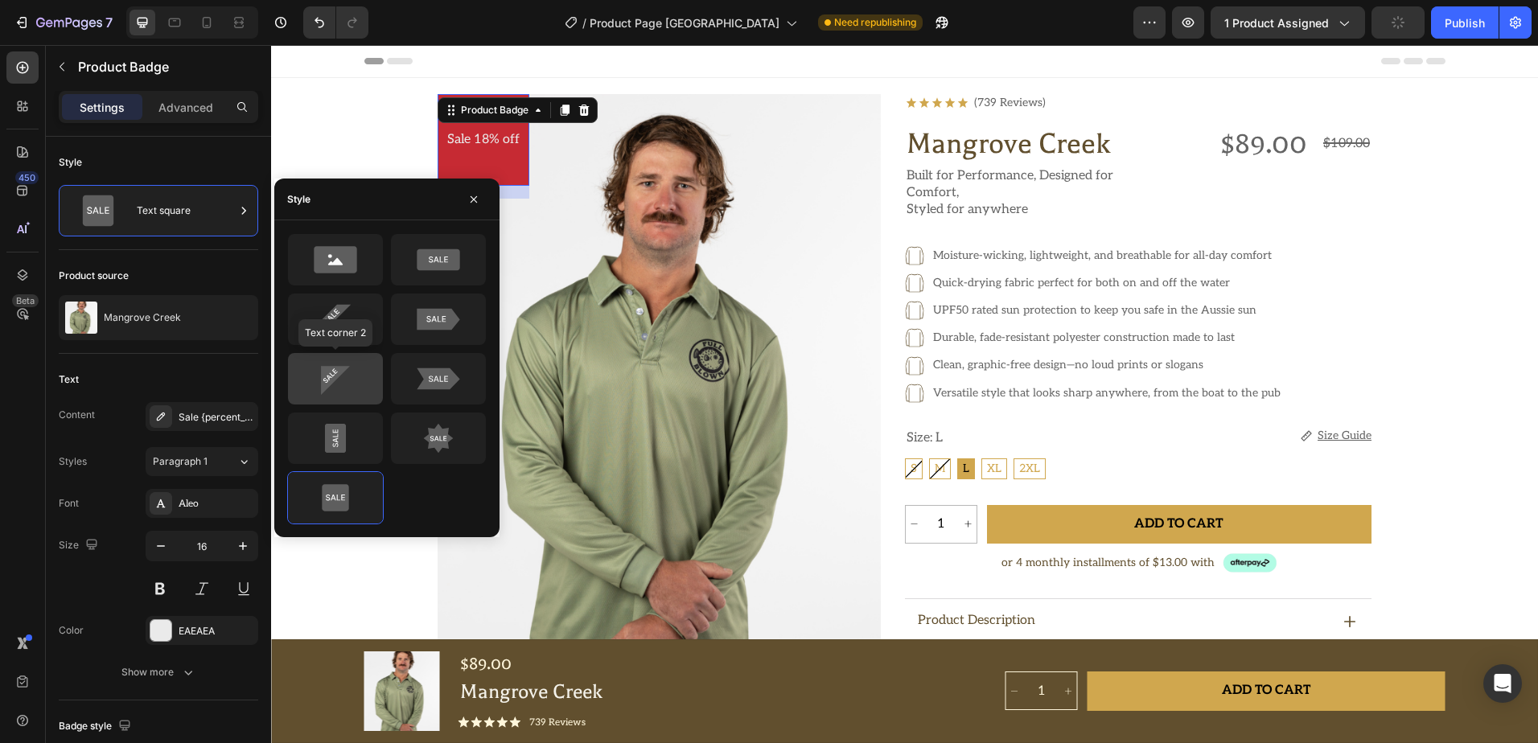
click at [350, 370] on icon at bounding box center [336, 379] width 76 height 32
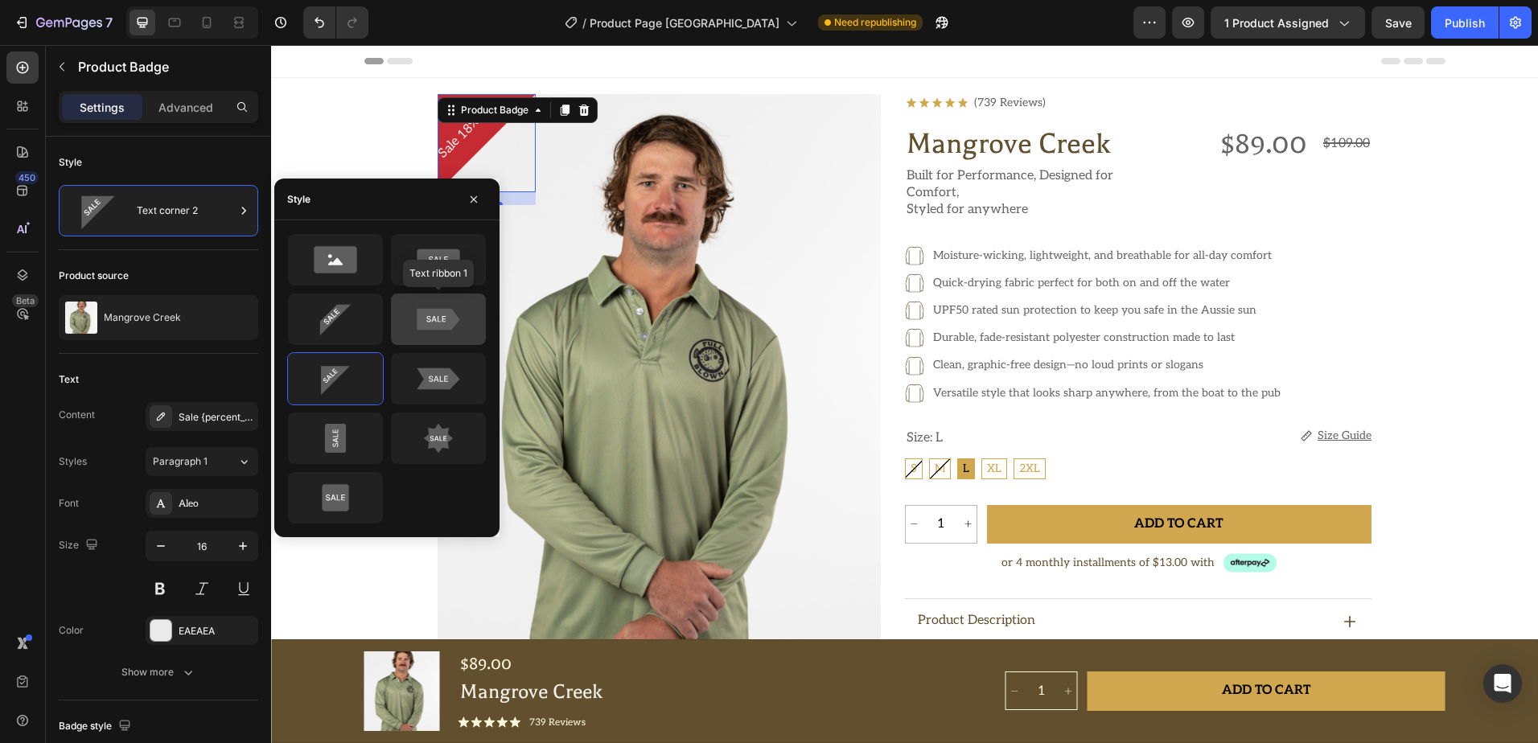
click at [477, 317] on div at bounding box center [438, 319] width 95 height 51
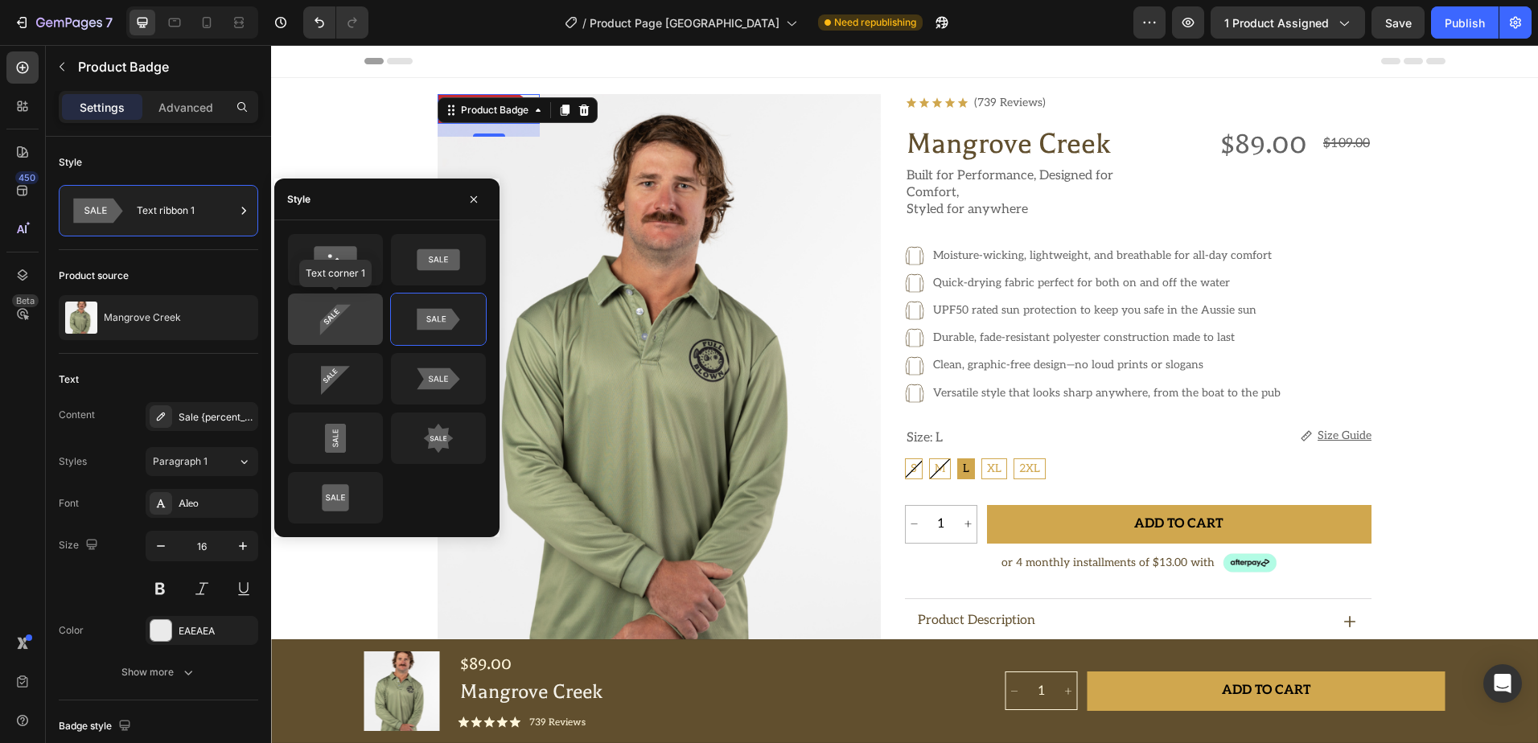
click at [353, 303] on icon at bounding box center [336, 319] width 76 height 32
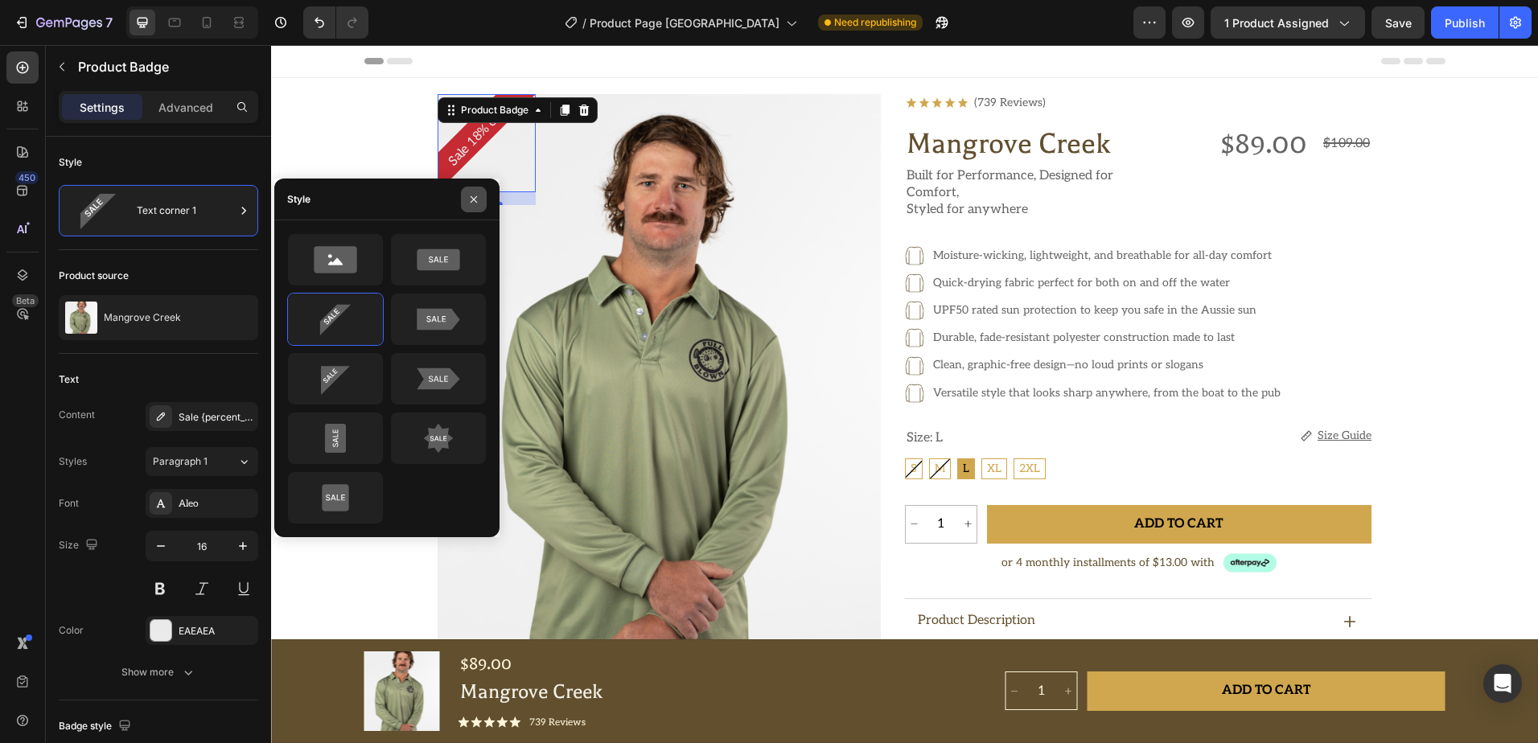
click at [478, 196] on icon "button" at bounding box center [473, 199] width 13 height 13
